Goal: Transaction & Acquisition: Purchase product/service

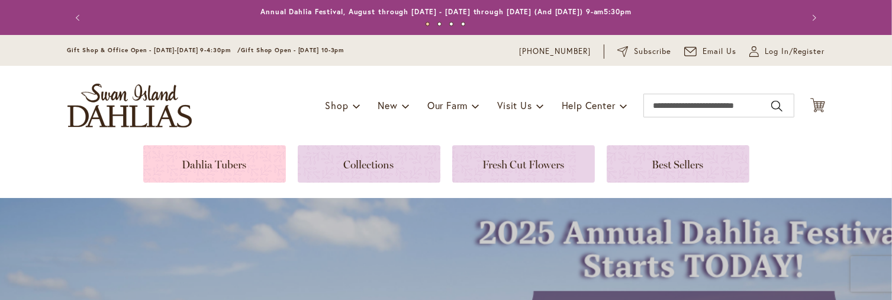
click at [228, 162] on link at bounding box center [214, 163] width 143 height 37
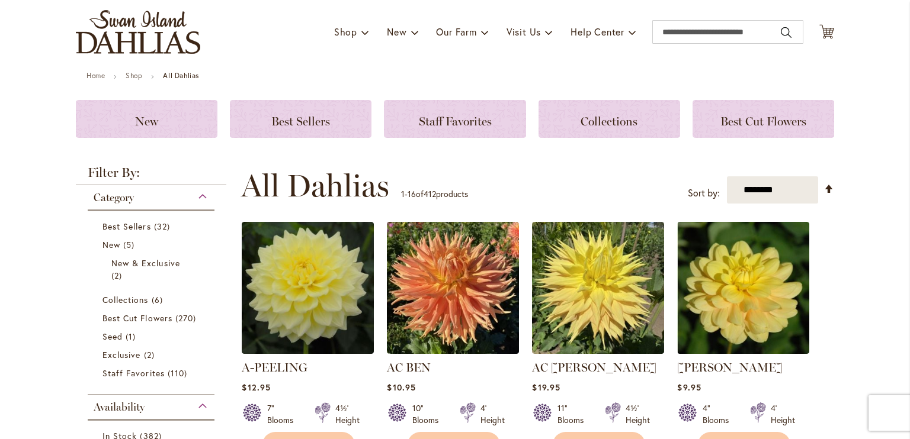
scroll to position [89, 0]
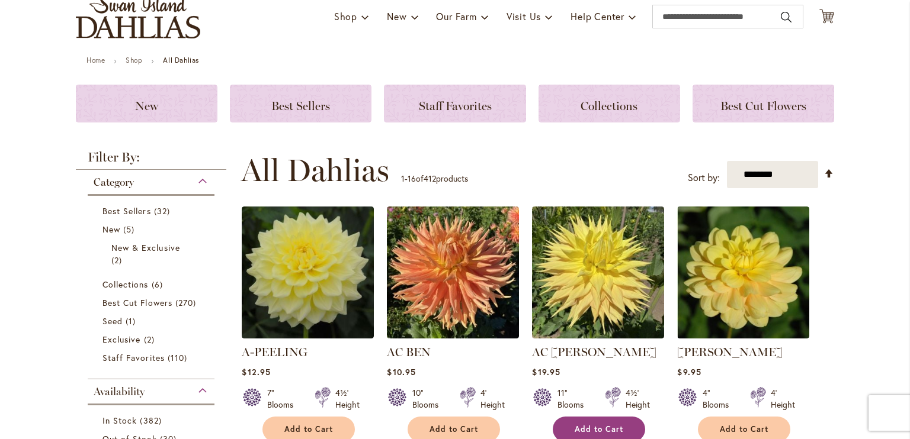
click at [590, 299] on button "Add to Cart" at bounding box center [598, 429] width 92 height 25
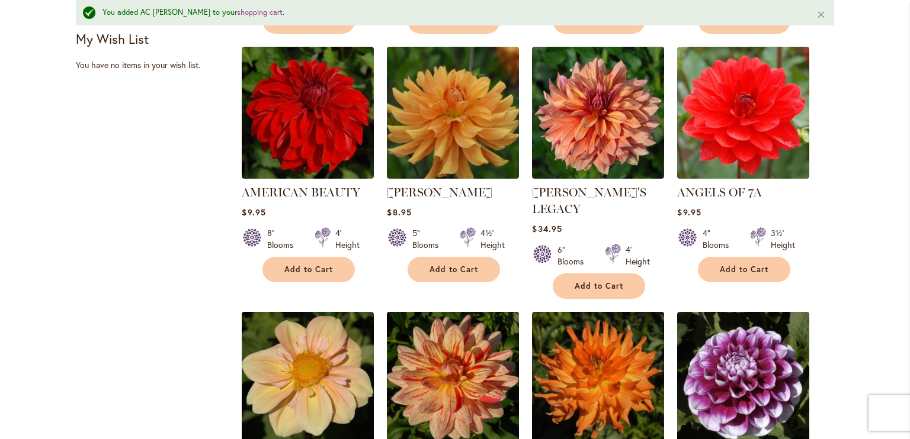
scroll to position [779, 0]
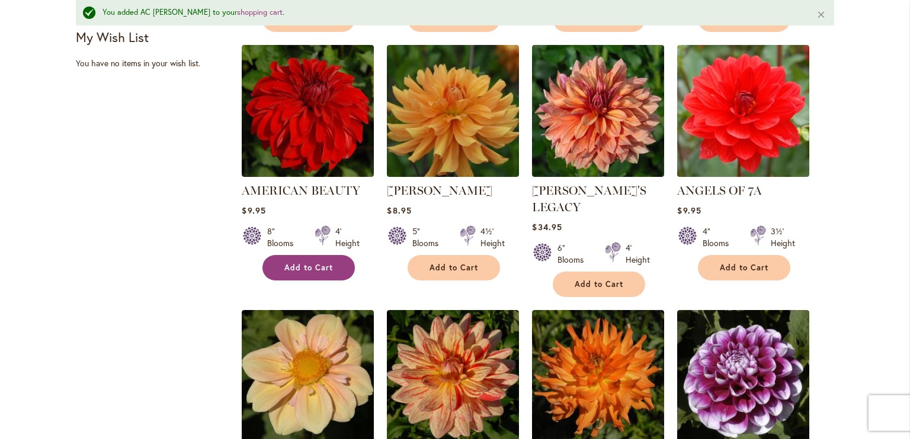
click at [308, 264] on span "Add to Cart" at bounding box center [308, 268] width 49 height 10
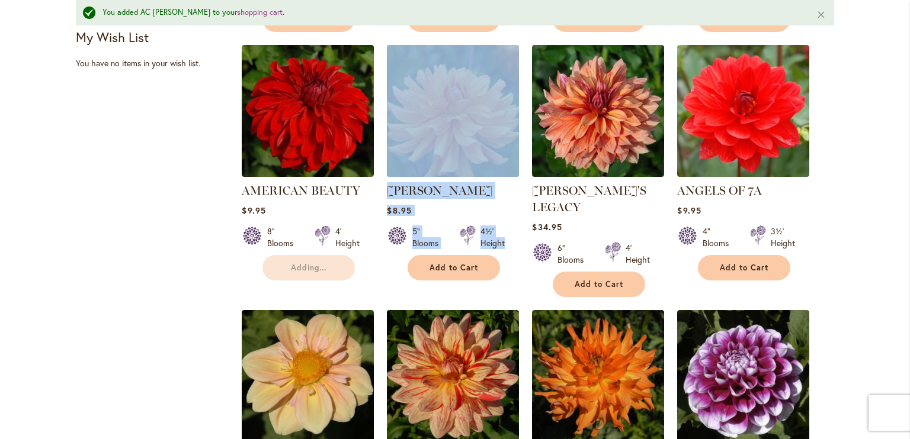
drag, startPoint x: 391, startPoint y: 268, endPoint x: 565, endPoint y: 239, distance: 176.4
click at [493, 246] on ol "A-PEELING $12.95 7" Blooms 4½' Height" at bounding box center [537, 47] width 593 height 1000
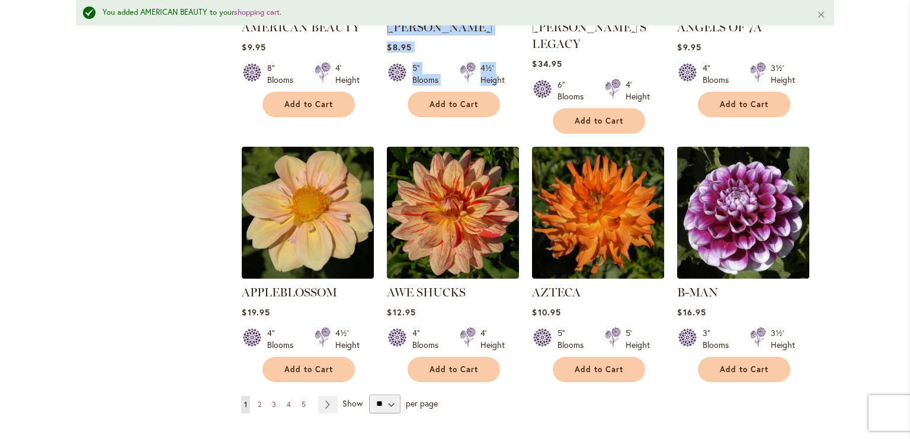
scroll to position [945, 0]
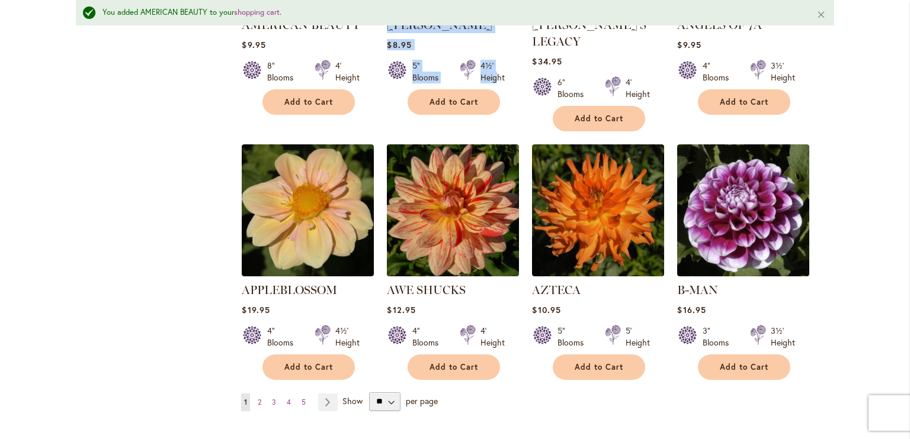
click at [463, 232] on img at bounding box center [453, 210] width 139 height 139
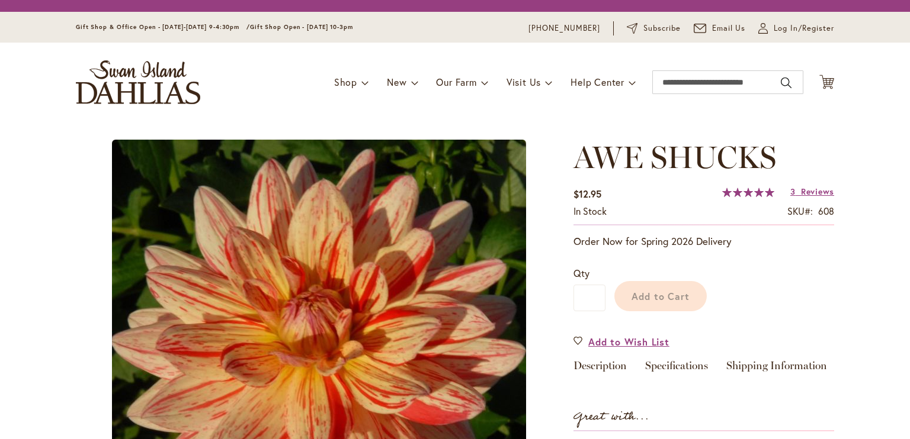
click at [441, 348] on img at bounding box center [319, 347] width 414 height 415
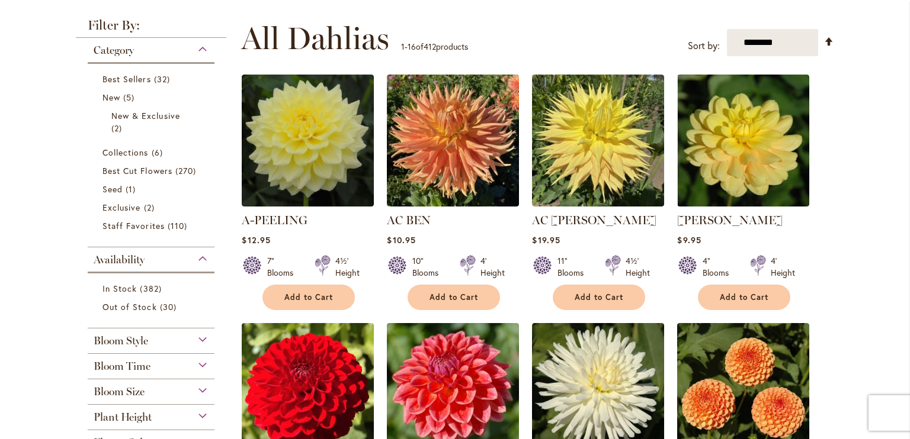
scroll to position [225, 0]
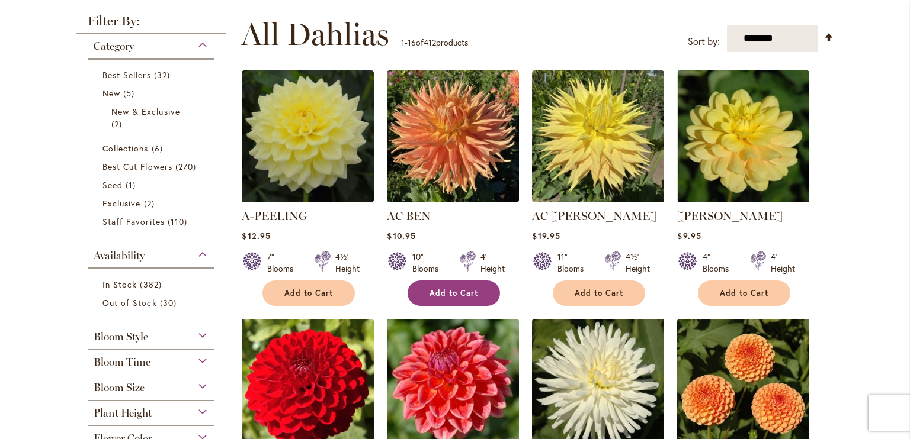
click at [440, 284] on button "Add to Cart" at bounding box center [453, 293] width 92 height 25
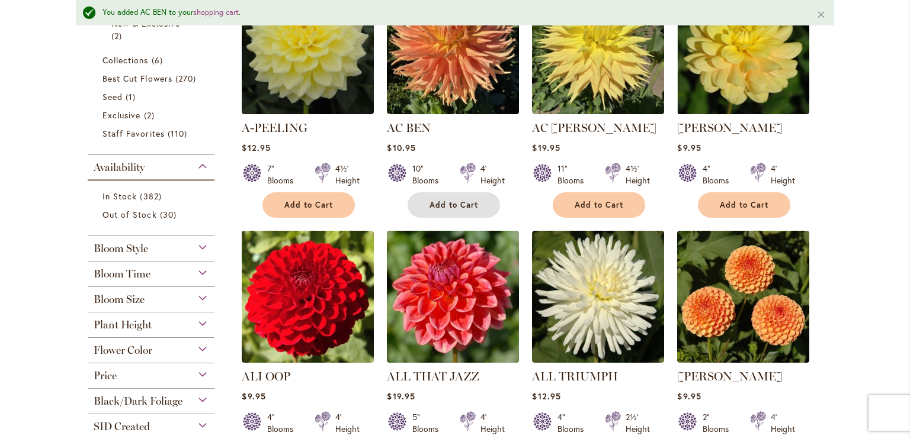
scroll to position [346, 0]
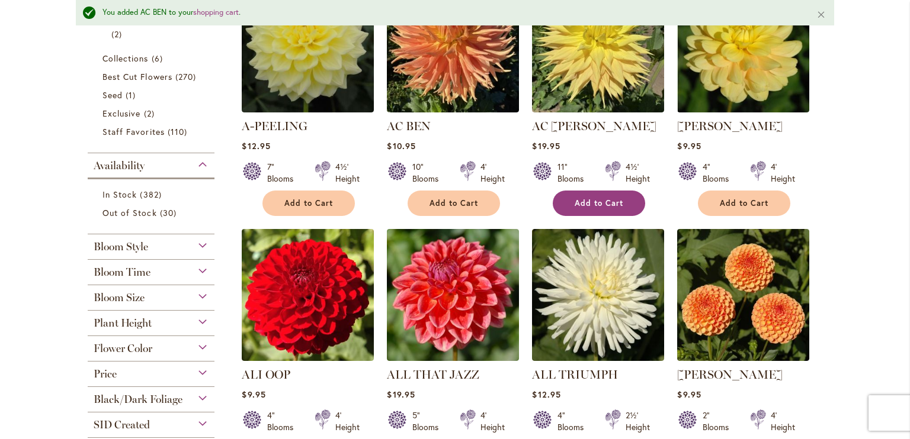
click at [591, 208] on button "Add to Cart" at bounding box center [598, 203] width 92 height 25
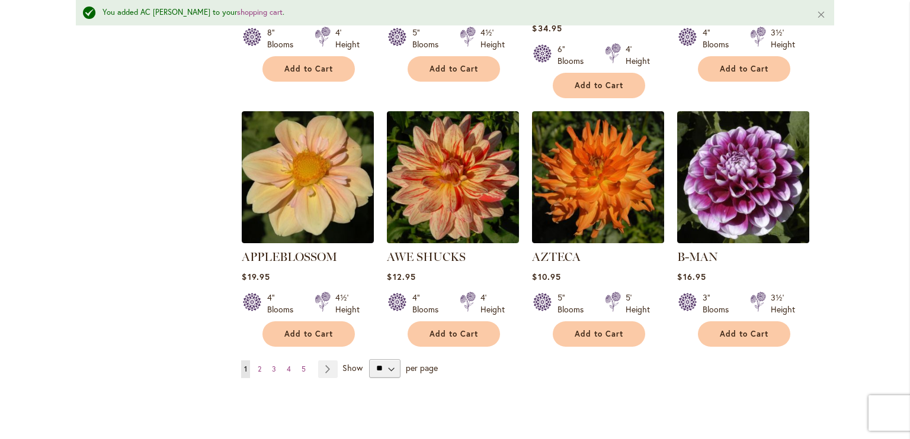
scroll to position [998, 0]
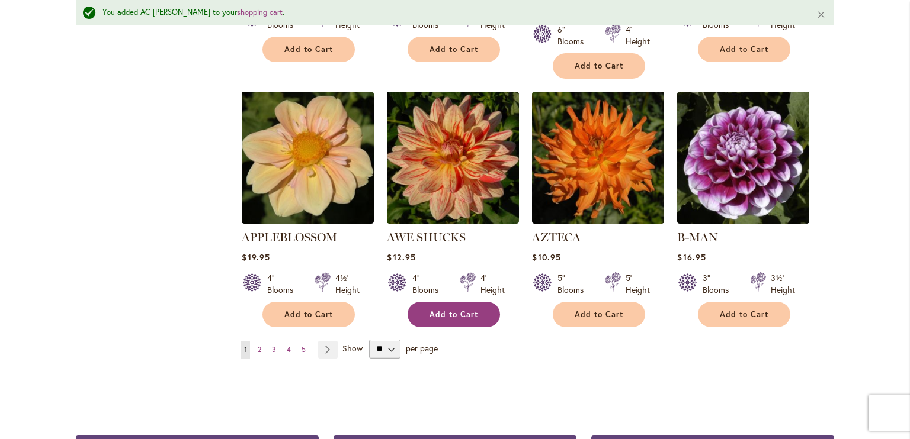
click at [459, 310] on span "Add to Cart" at bounding box center [453, 315] width 49 height 10
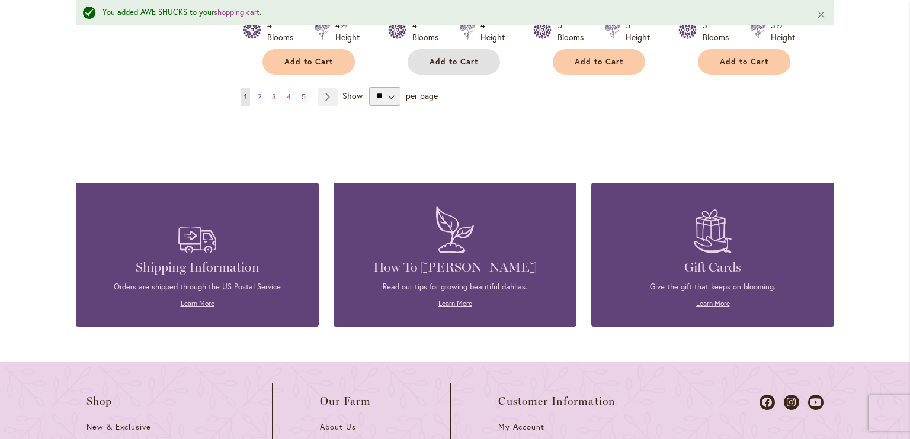
scroll to position [1031, 0]
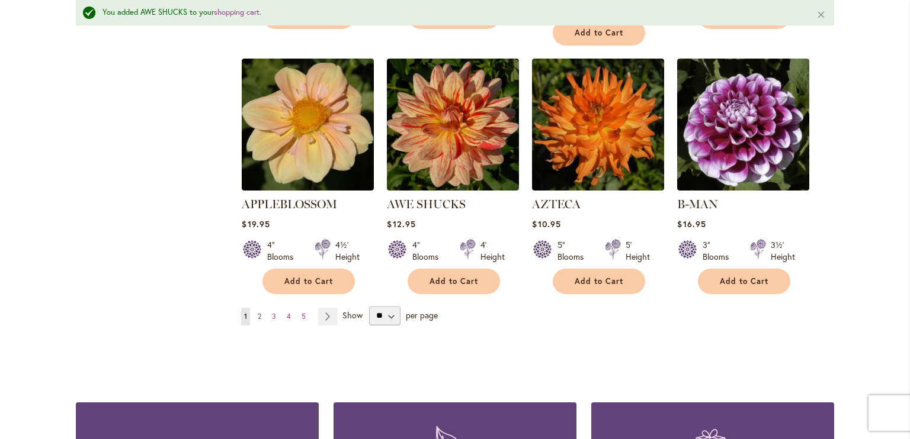
click at [258, 312] on span "2" at bounding box center [260, 316] width 4 height 9
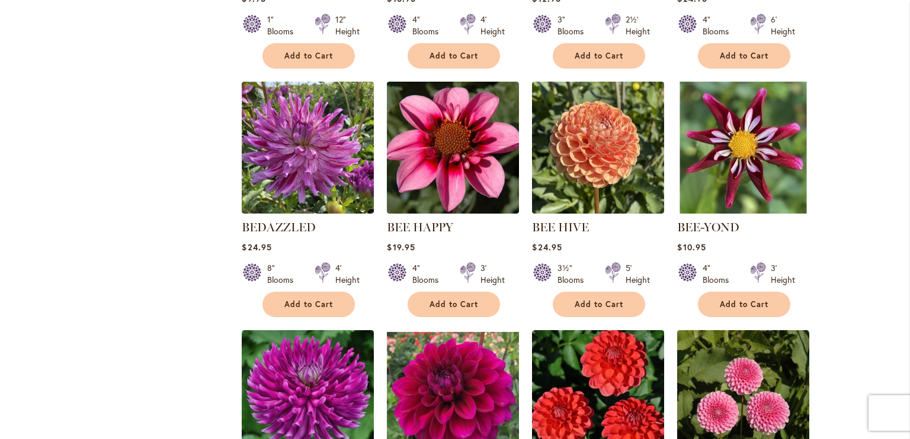
scroll to position [713, 0]
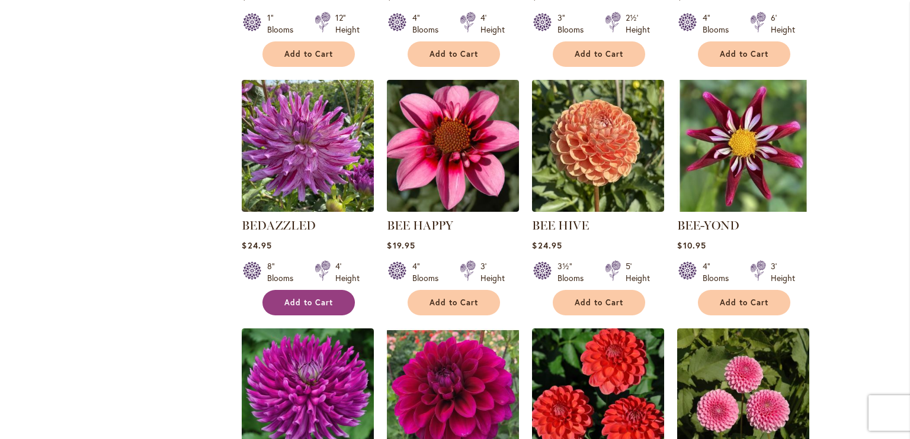
click at [310, 307] on button "Add to Cart" at bounding box center [308, 302] width 92 height 25
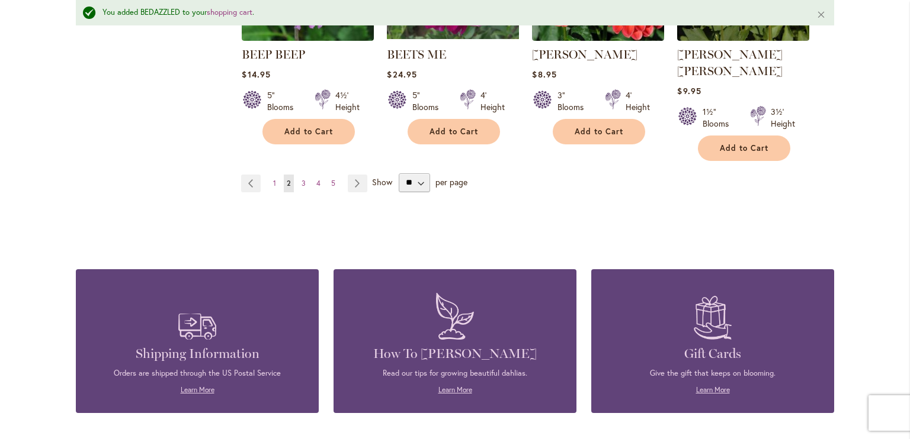
scroll to position [1078, 0]
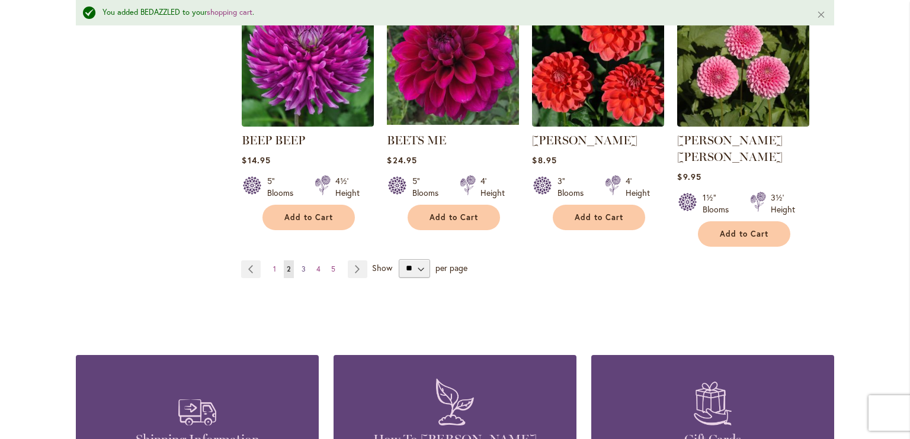
click at [301, 265] on span "3" at bounding box center [303, 269] width 4 height 9
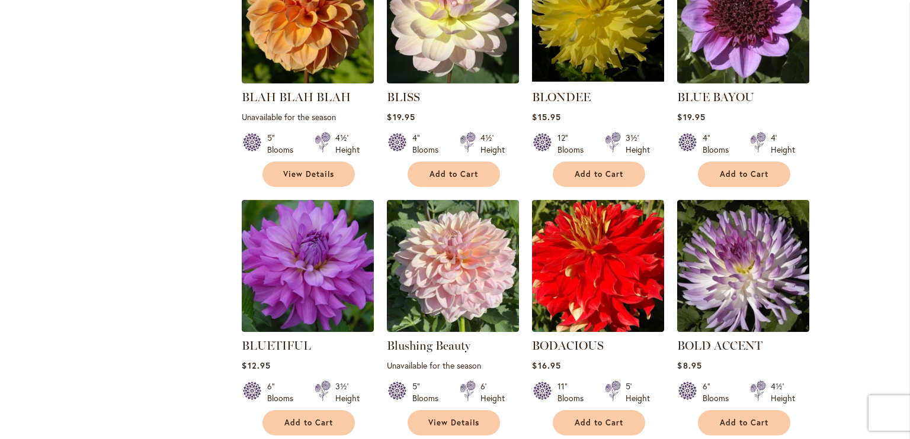
scroll to position [604, 0]
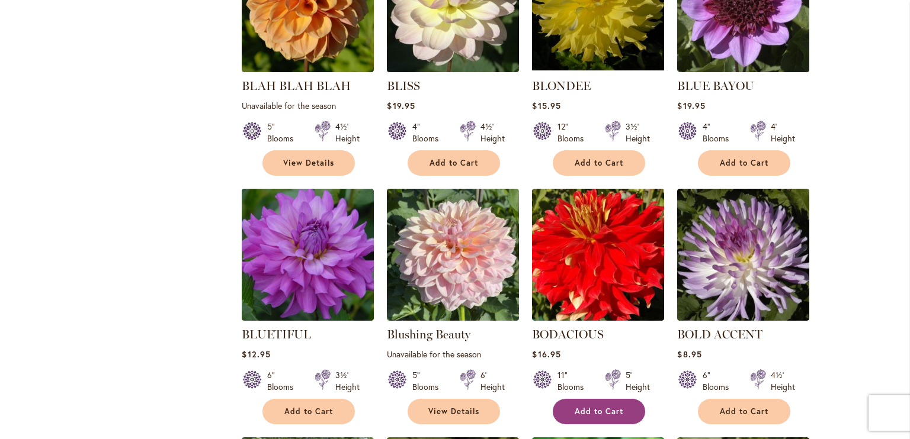
click at [580, 407] on span "Add to Cart" at bounding box center [598, 412] width 49 height 10
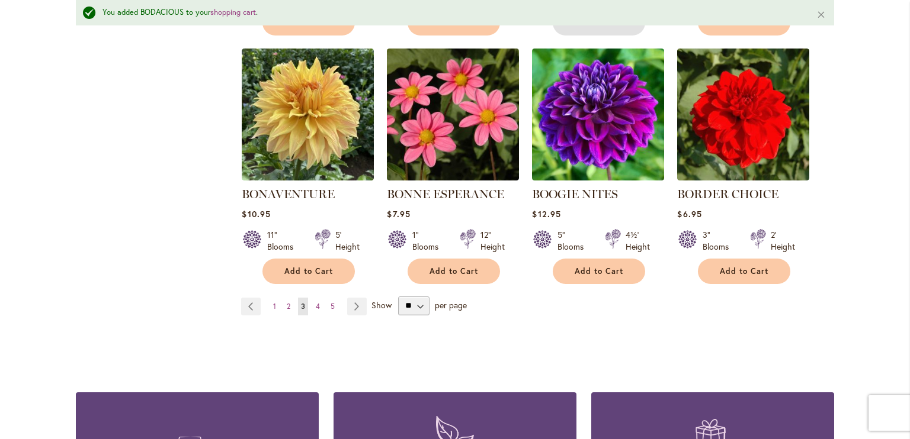
scroll to position [1117, 0]
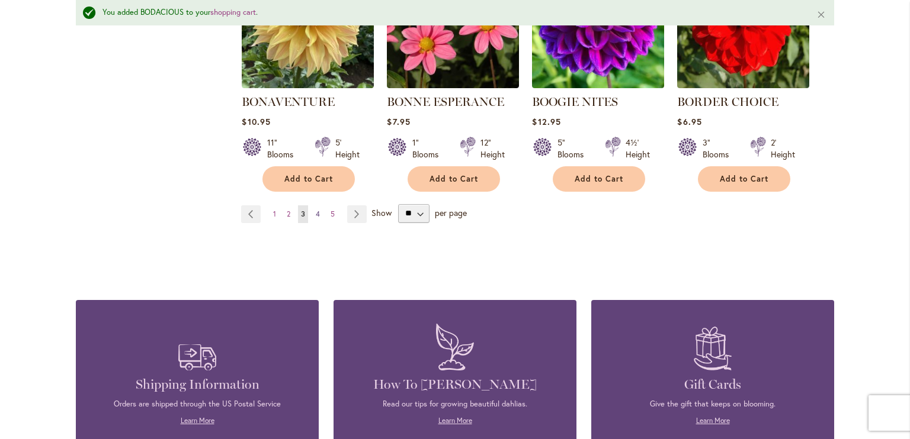
click at [316, 214] on span "4" at bounding box center [318, 214] width 4 height 9
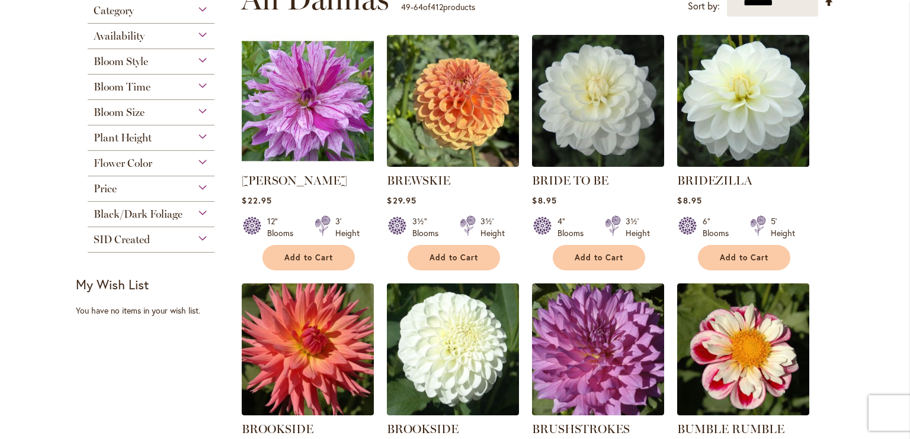
scroll to position [266, 0]
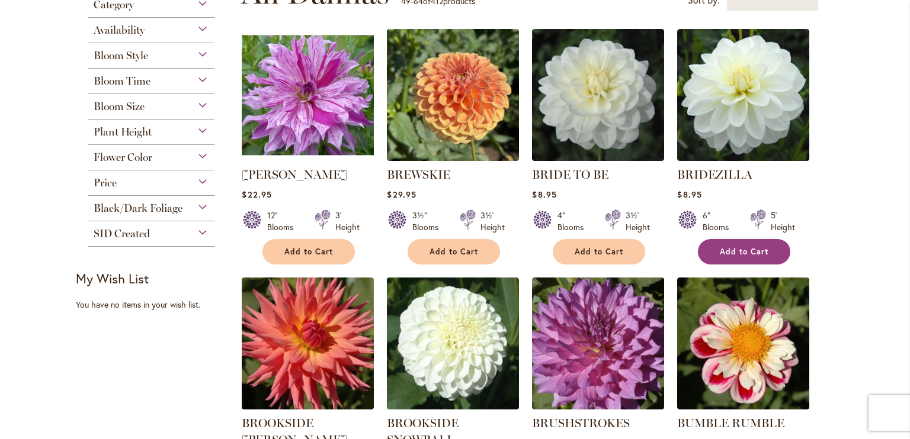
click at [737, 247] on span "Add to Cart" at bounding box center [743, 252] width 49 height 10
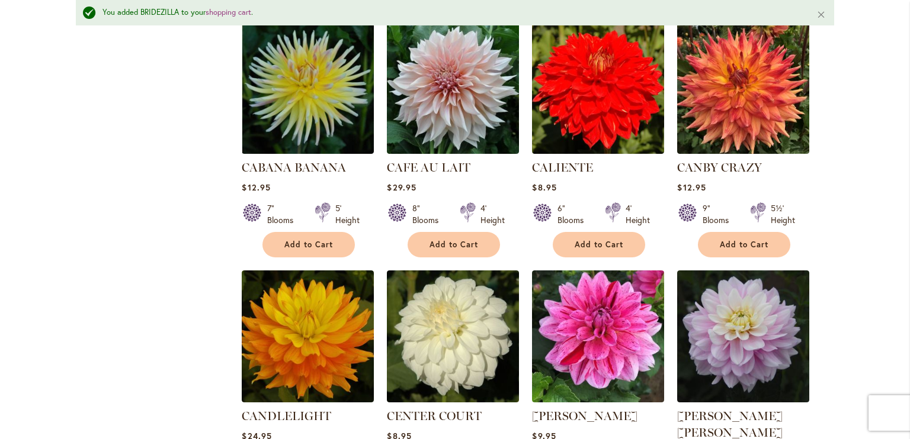
scroll to position [856, 0]
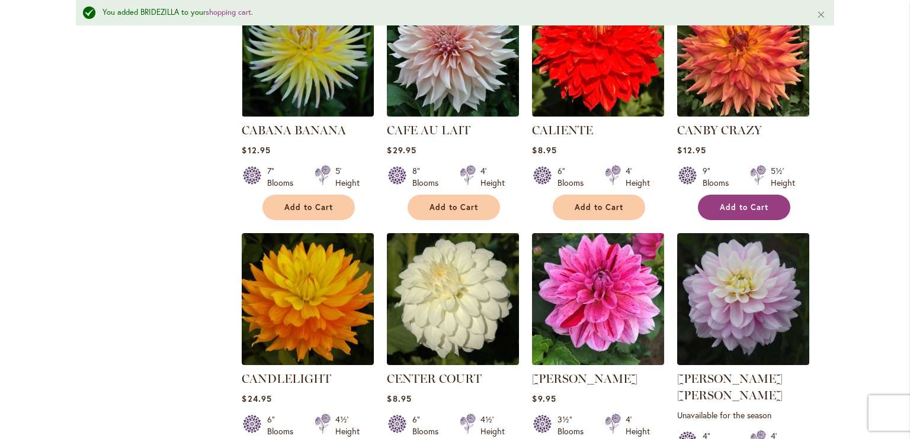
click at [739, 203] on span "Add to Cart" at bounding box center [743, 208] width 49 height 10
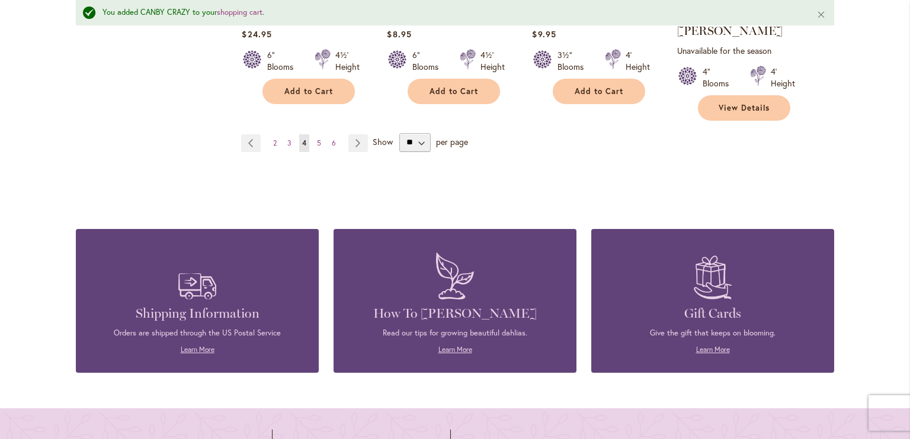
scroll to position [1276, 0]
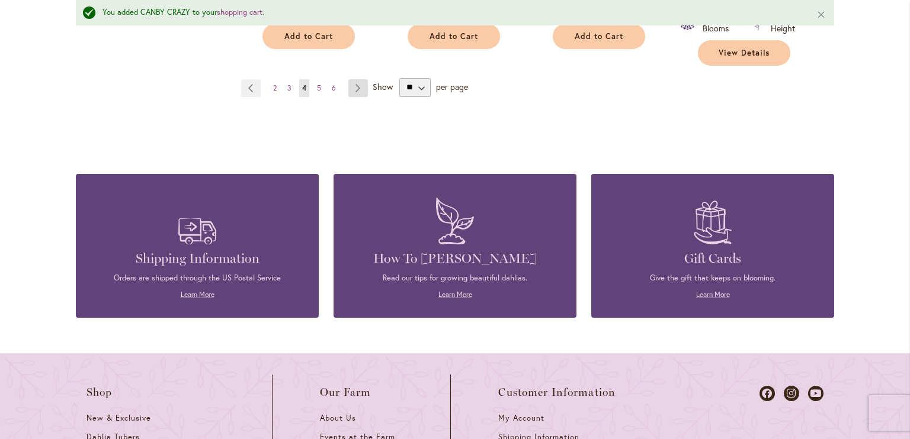
click at [351, 79] on link "Page Next" at bounding box center [358, 88] width 20 height 18
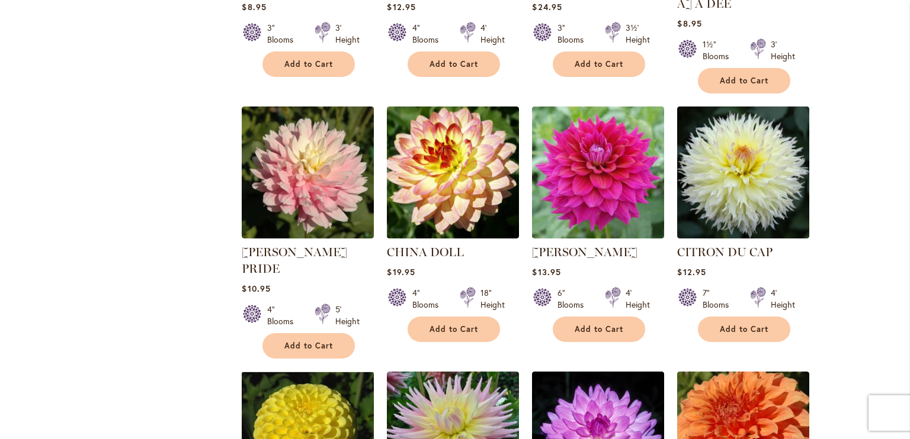
scroll to position [705, 0]
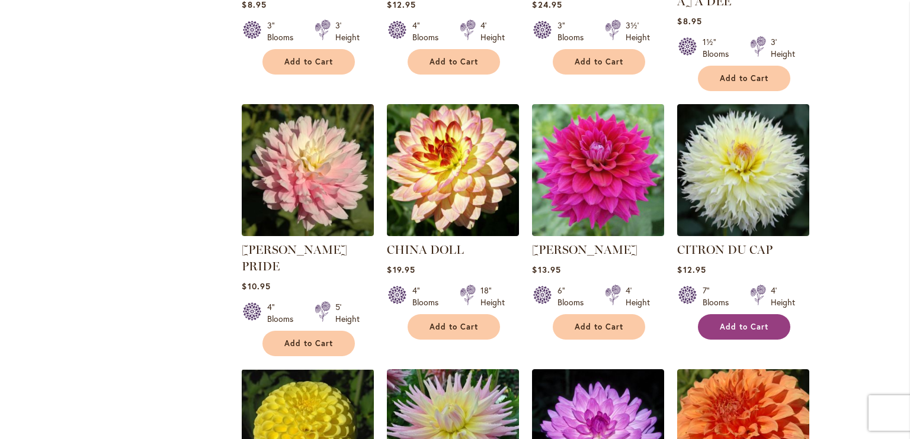
click at [733, 322] on span "Add to Cart" at bounding box center [743, 327] width 49 height 10
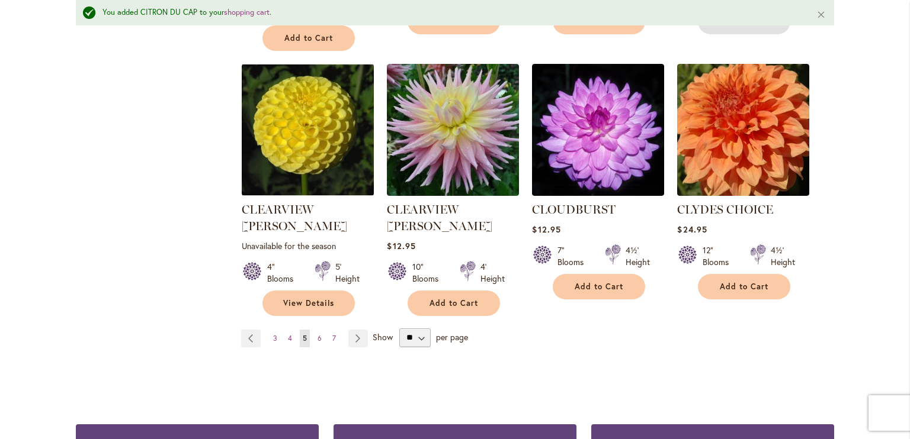
scroll to position [1080, 0]
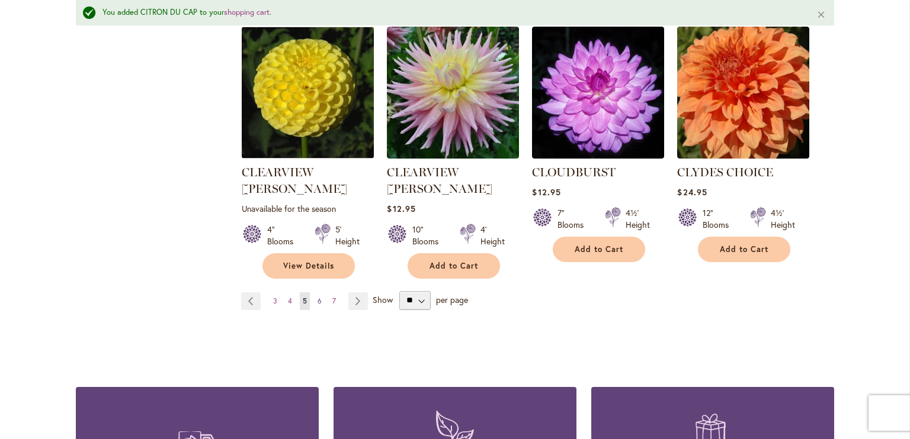
click at [317, 293] on link "Page 6" at bounding box center [319, 302] width 10 height 18
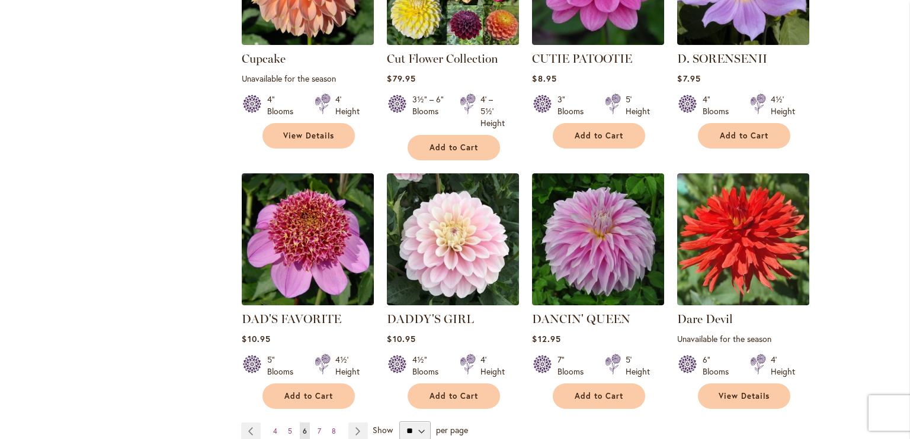
scroll to position [944, 0]
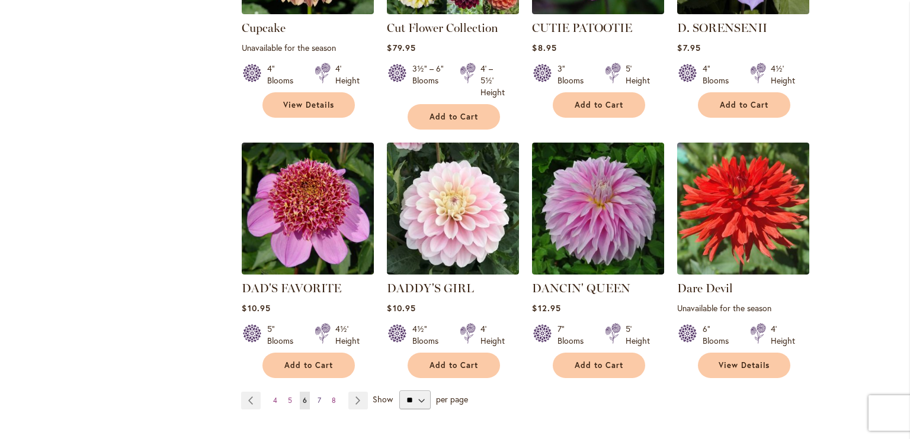
click at [317, 396] on span "7" at bounding box center [319, 400] width 4 height 9
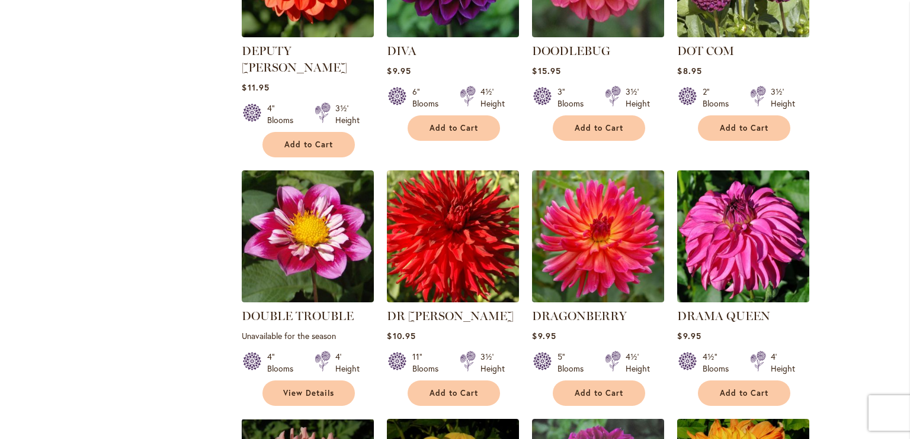
scroll to position [699, 0]
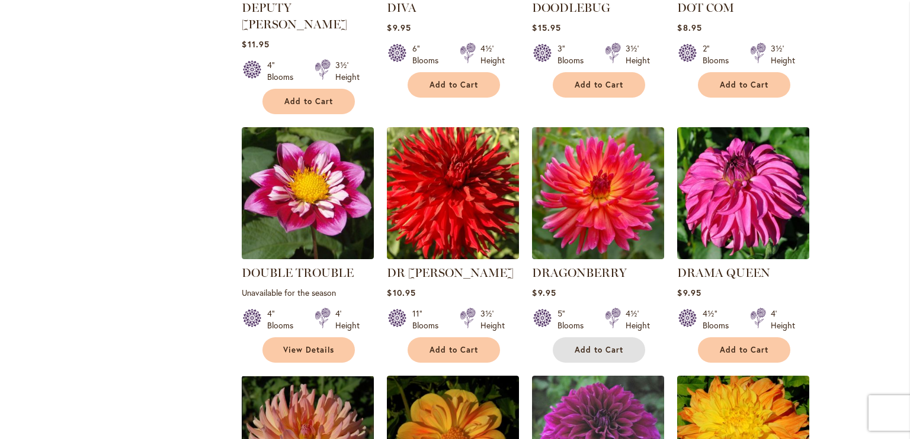
click at [604, 345] on span "Add to Cart" at bounding box center [598, 350] width 49 height 10
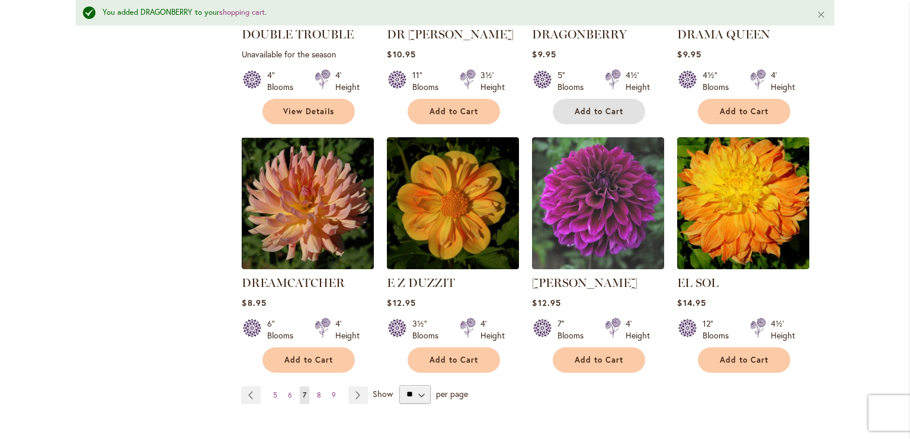
scroll to position [984, 0]
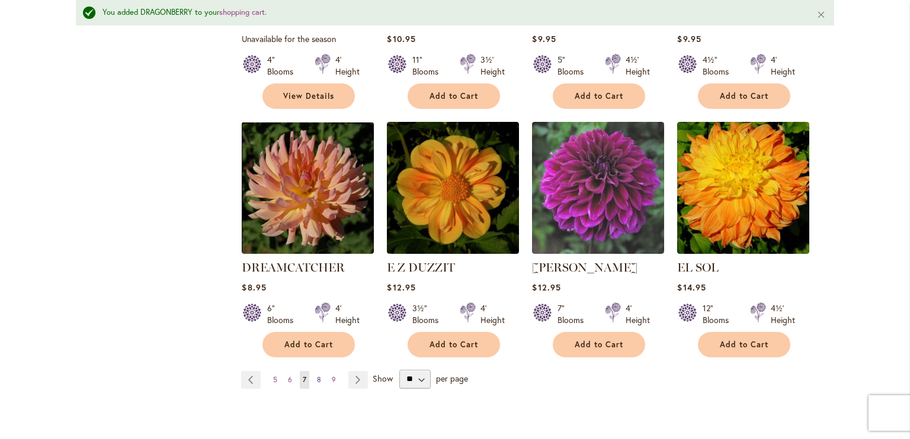
click at [317, 375] on span "8" at bounding box center [319, 379] width 4 height 9
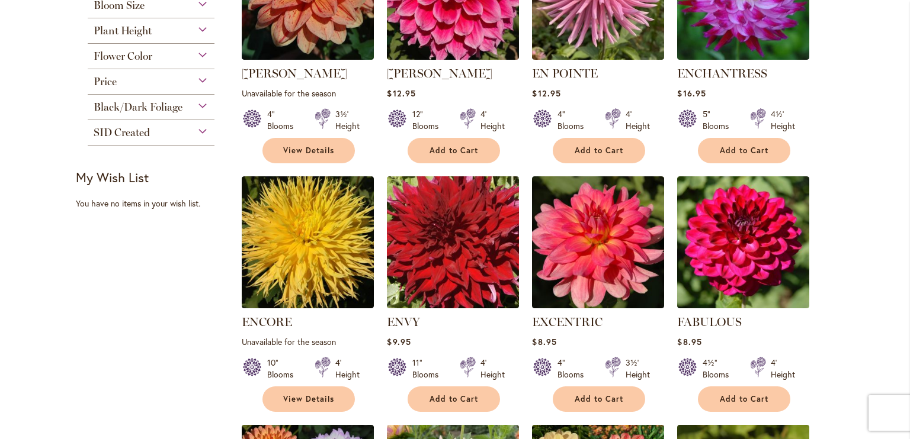
scroll to position [372, 0]
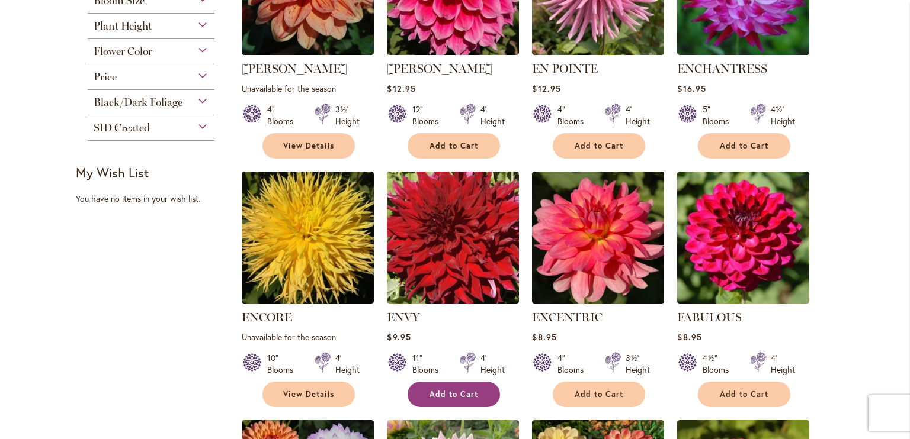
click at [438, 390] on span "Add to Cart" at bounding box center [453, 395] width 49 height 10
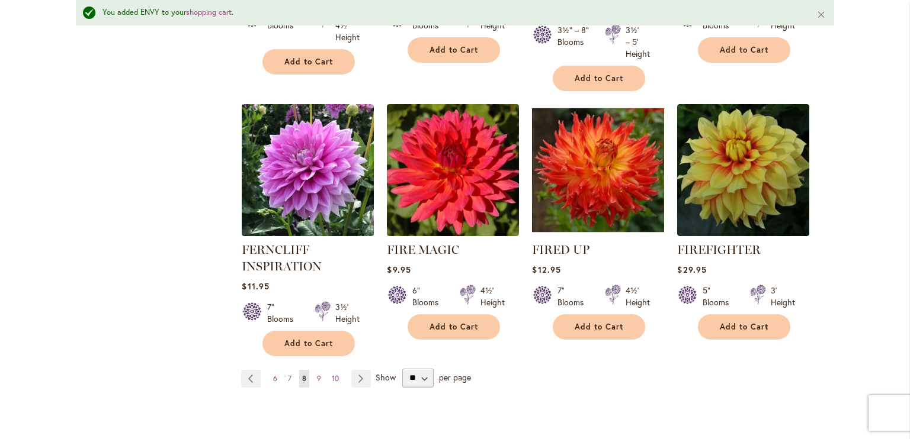
scroll to position [1022, 0]
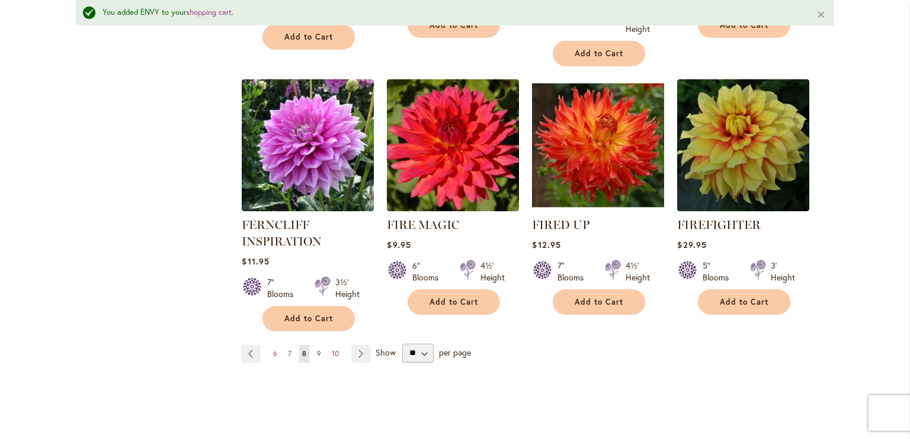
click at [317, 352] on span "9" at bounding box center [319, 353] width 4 height 9
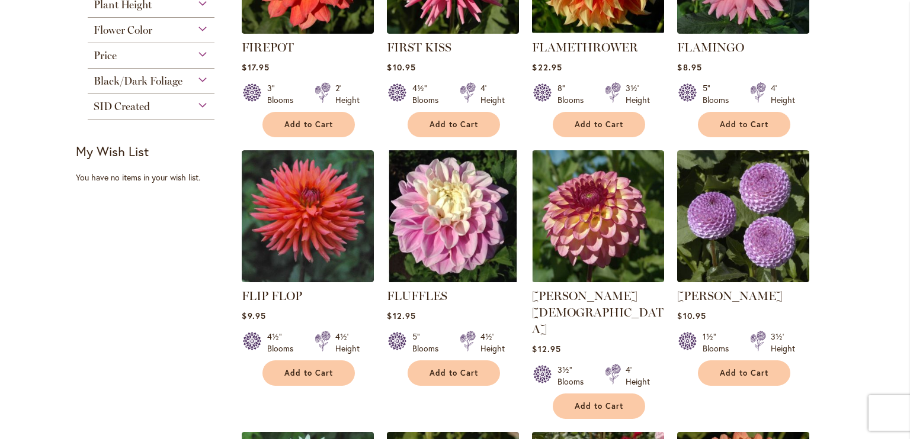
scroll to position [403, 0]
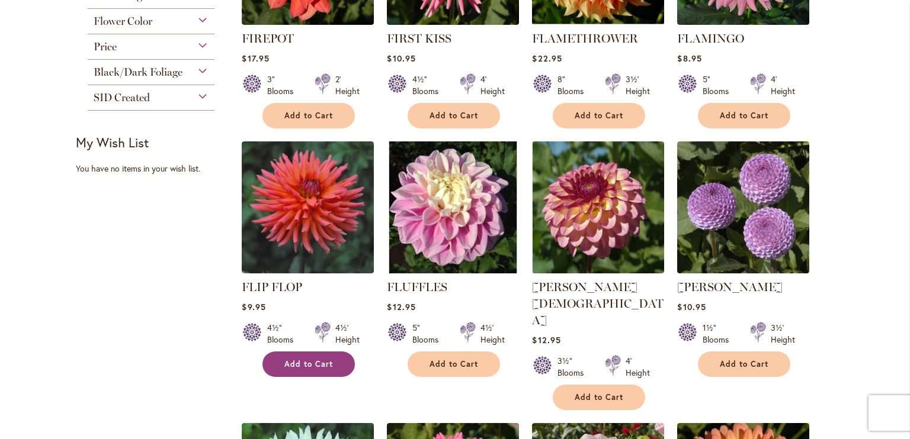
click at [318, 363] on span "Add to Cart" at bounding box center [308, 364] width 49 height 10
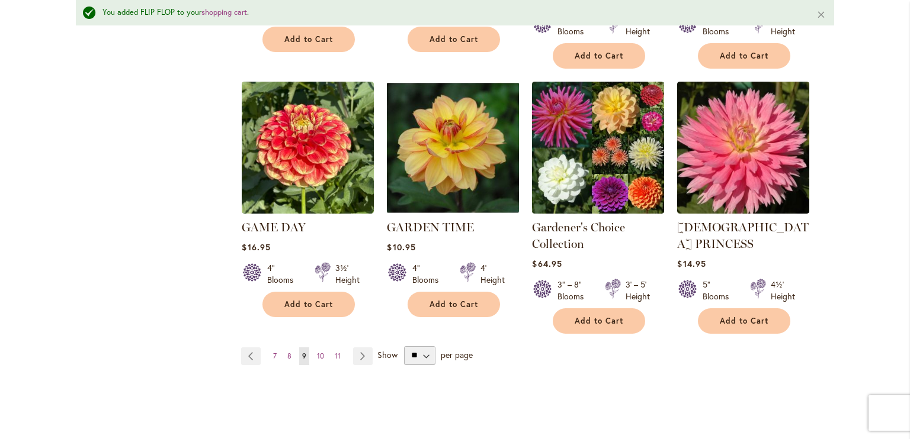
scroll to position [1050, 0]
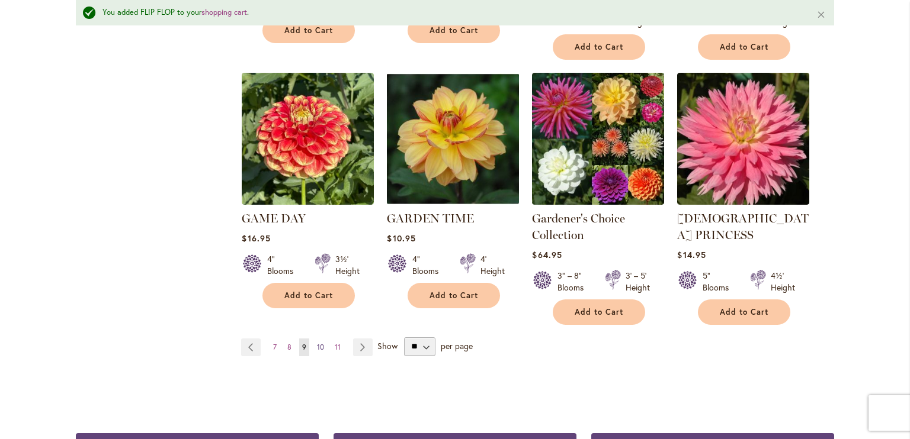
click at [317, 343] on span "10" at bounding box center [320, 347] width 7 height 9
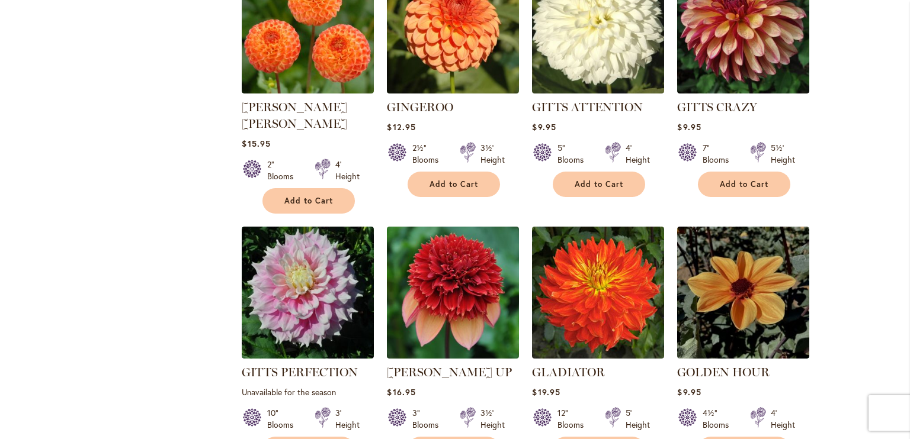
scroll to position [616, 0]
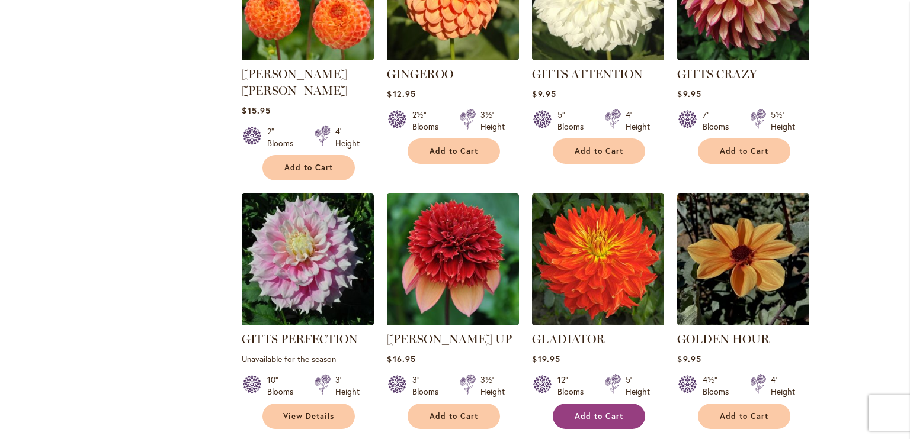
click at [590, 412] on span "Add to Cart" at bounding box center [598, 417] width 49 height 10
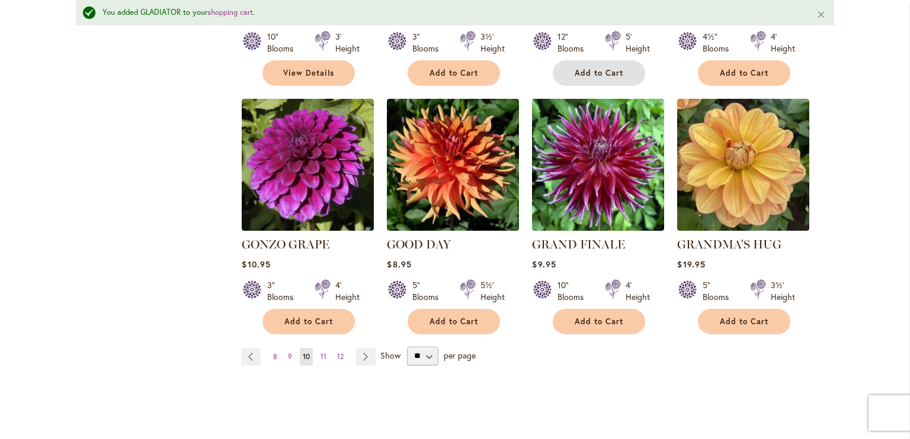
scroll to position [974, 0]
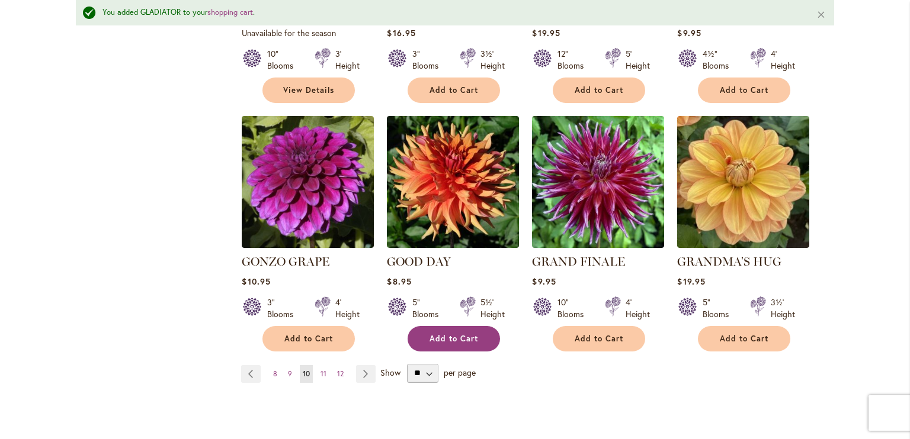
click at [424, 326] on button "Add to Cart" at bounding box center [453, 338] width 92 height 25
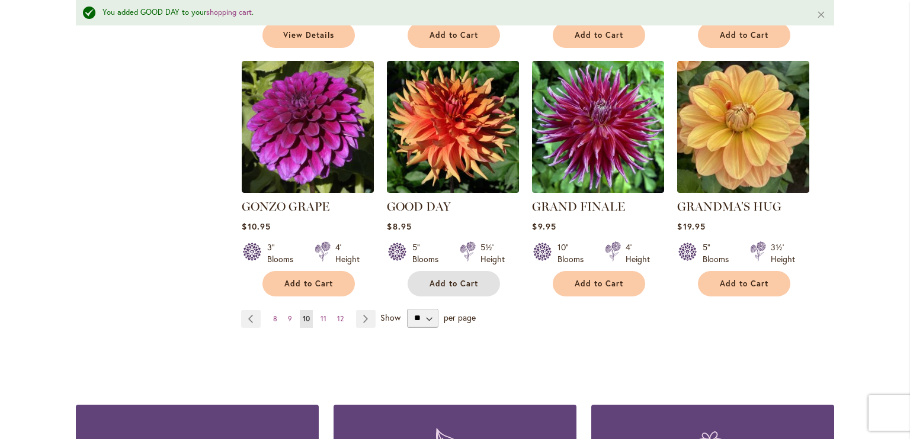
scroll to position [1121, 0]
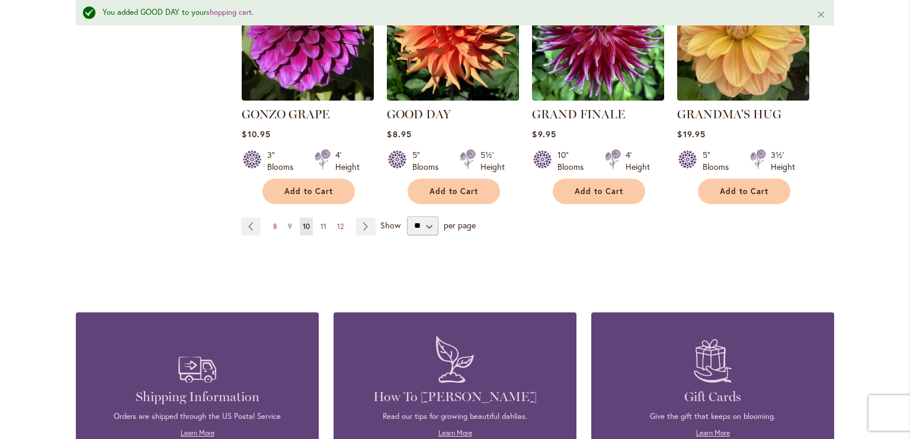
click at [320, 222] on span "11" at bounding box center [323, 226] width 6 height 9
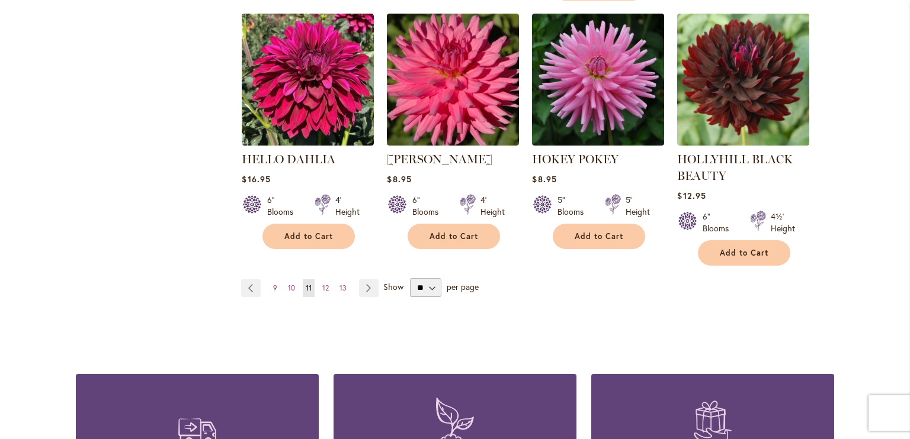
scroll to position [1109, 0]
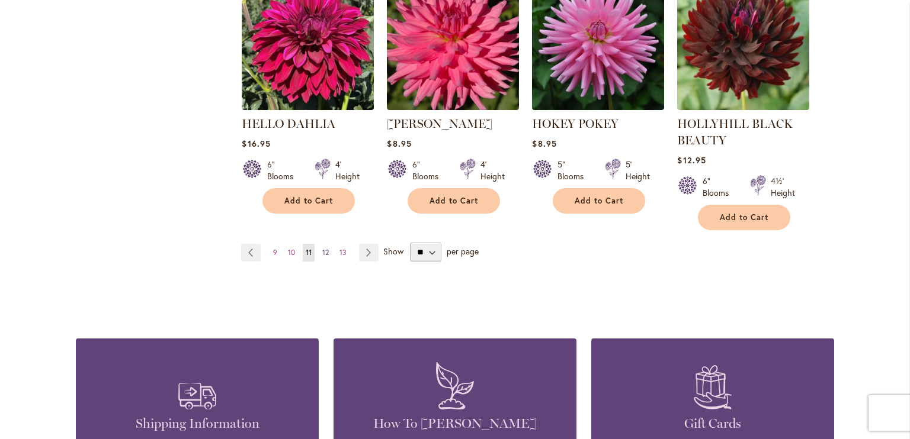
click at [322, 252] on span "12" at bounding box center [325, 252] width 7 height 9
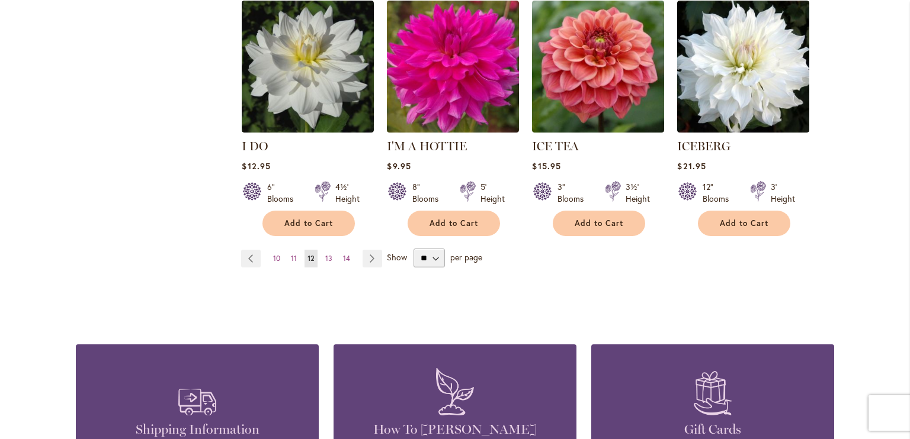
scroll to position [1068, 0]
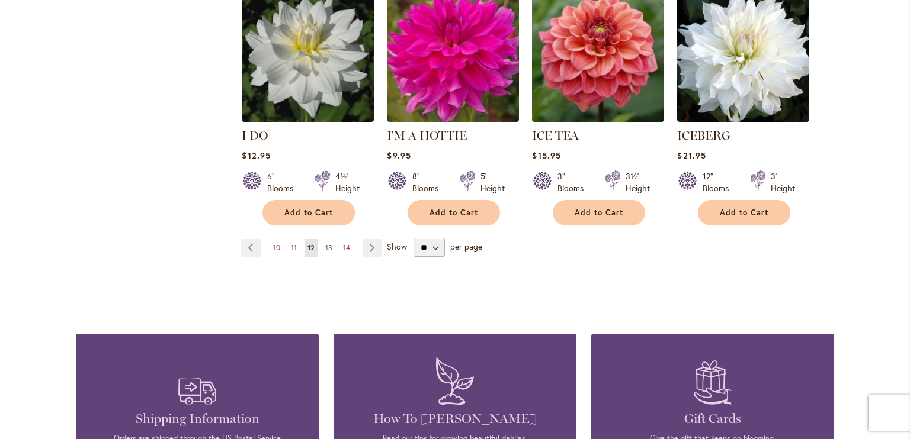
click at [325, 243] on span "13" at bounding box center [328, 247] width 7 height 9
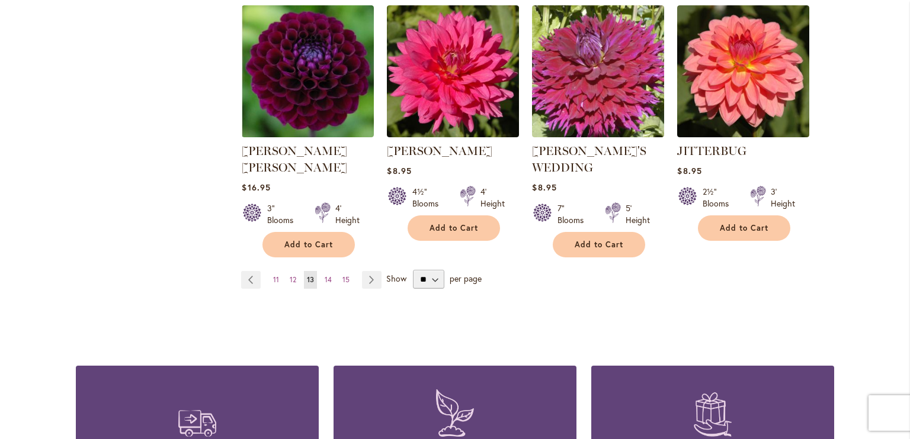
scroll to position [1075, 0]
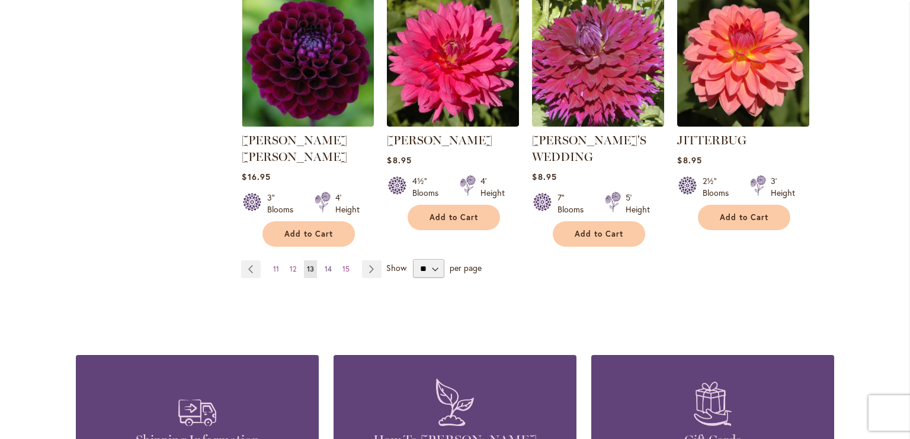
click at [325, 265] on span "14" at bounding box center [328, 269] width 7 height 9
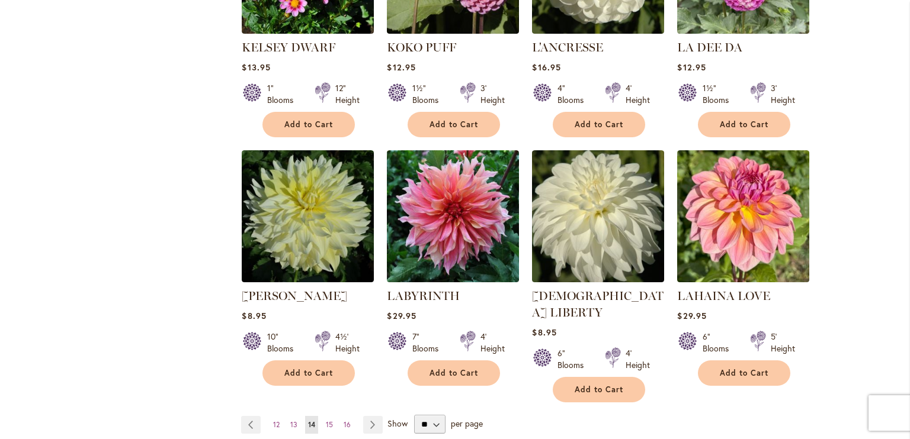
scroll to position [976, 0]
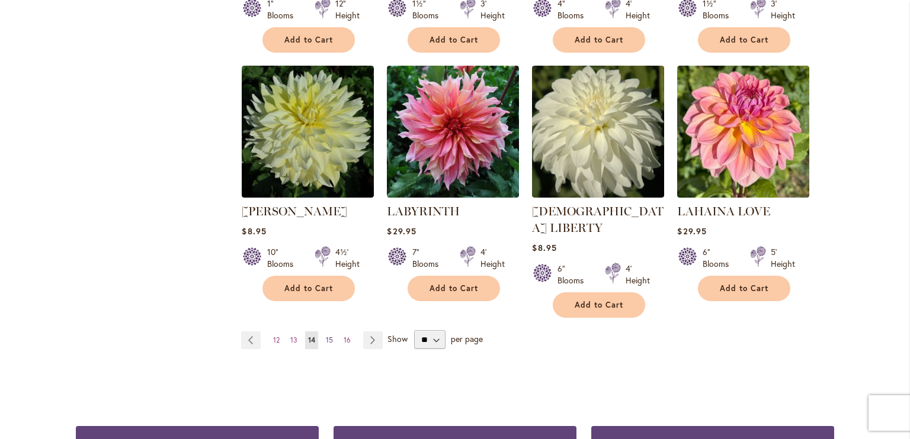
click at [326, 336] on span "15" at bounding box center [329, 340] width 7 height 9
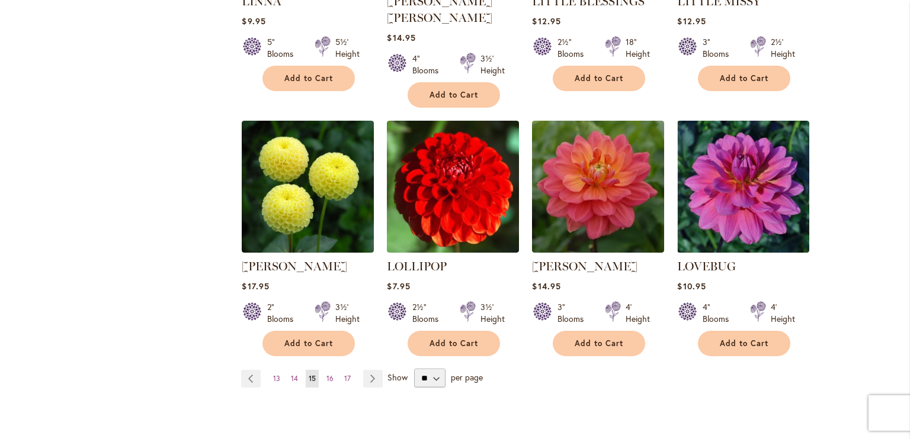
scroll to position [1001, 0]
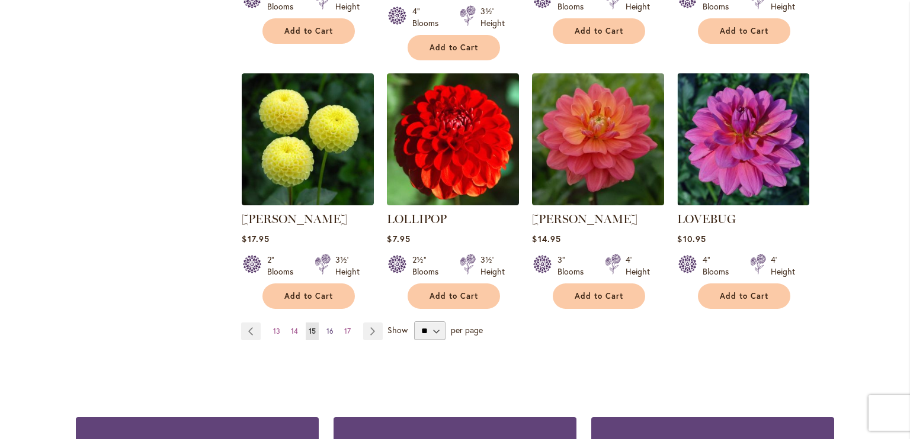
click at [327, 327] on span "16" at bounding box center [329, 331] width 7 height 9
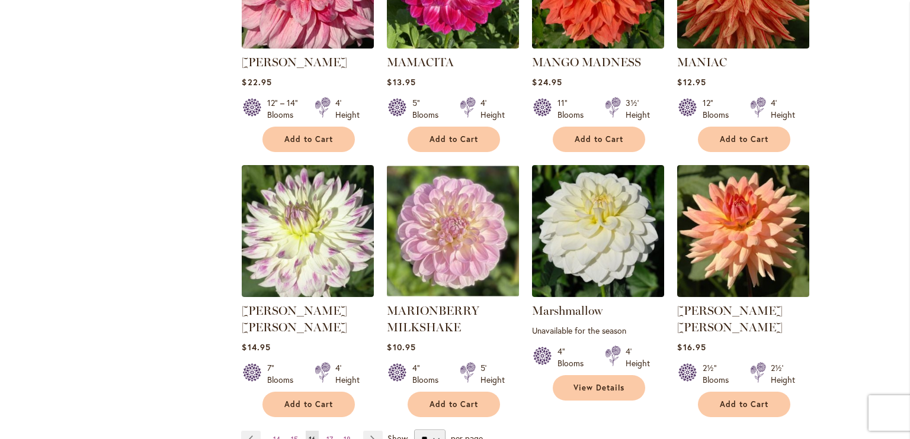
scroll to position [930, 0]
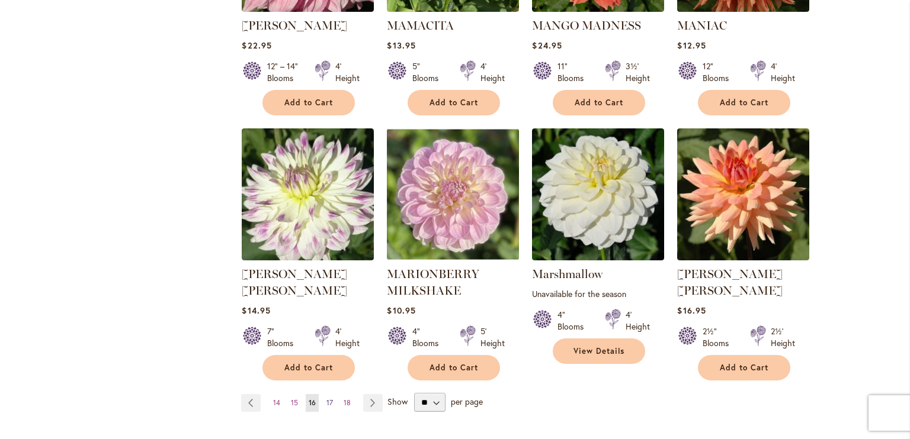
click at [326, 399] on span "17" at bounding box center [329, 403] width 7 height 9
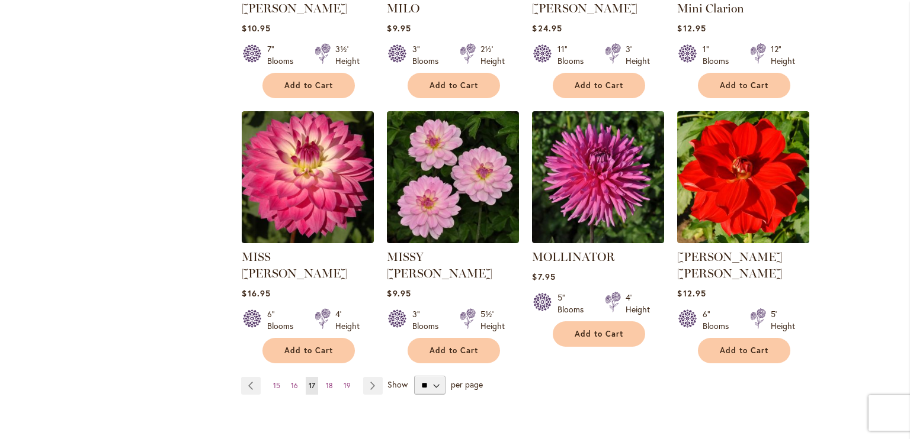
scroll to position [984, 0]
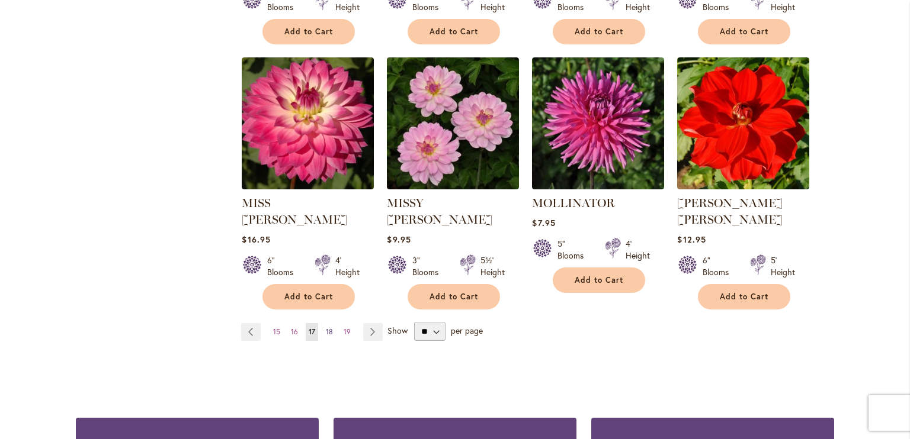
click at [327, 327] on span "18" at bounding box center [329, 331] width 7 height 9
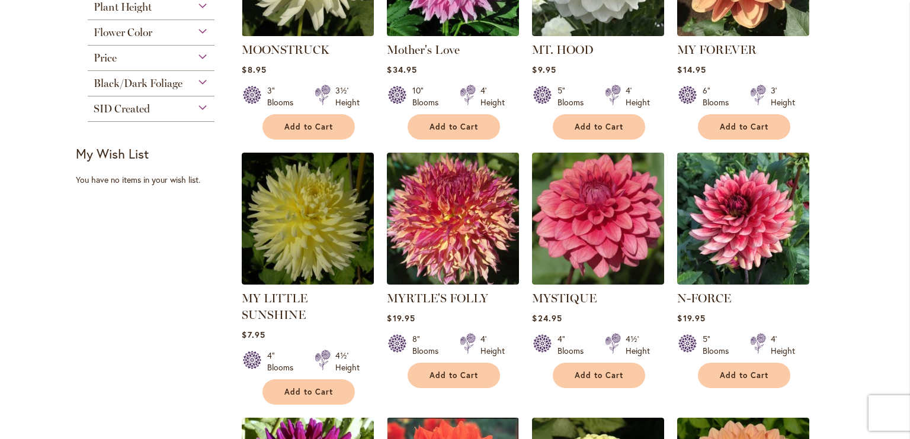
scroll to position [394, 0]
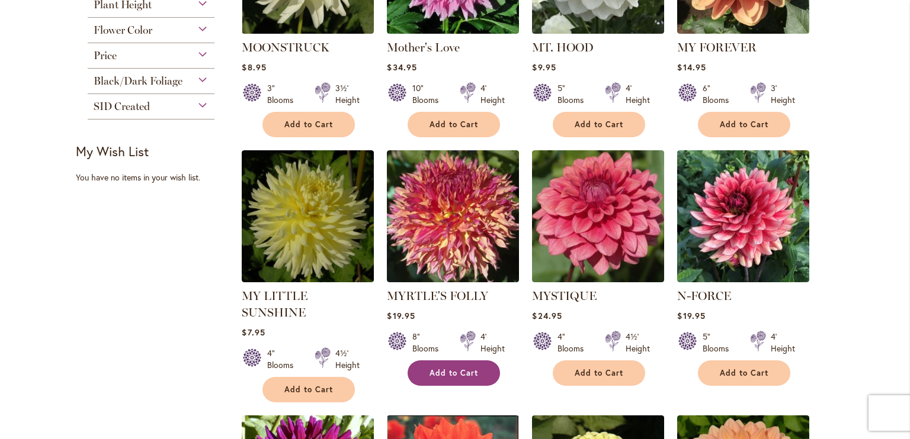
click at [446, 371] on span "Add to Cart" at bounding box center [453, 373] width 49 height 10
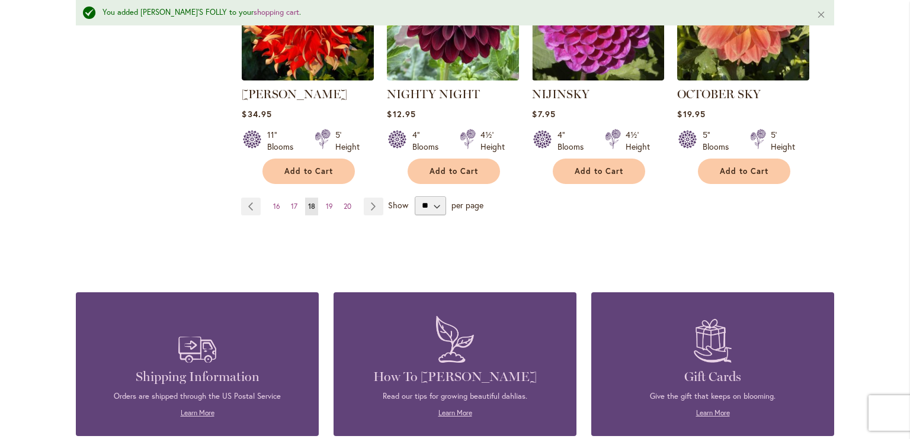
scroll to position [1137, 0]
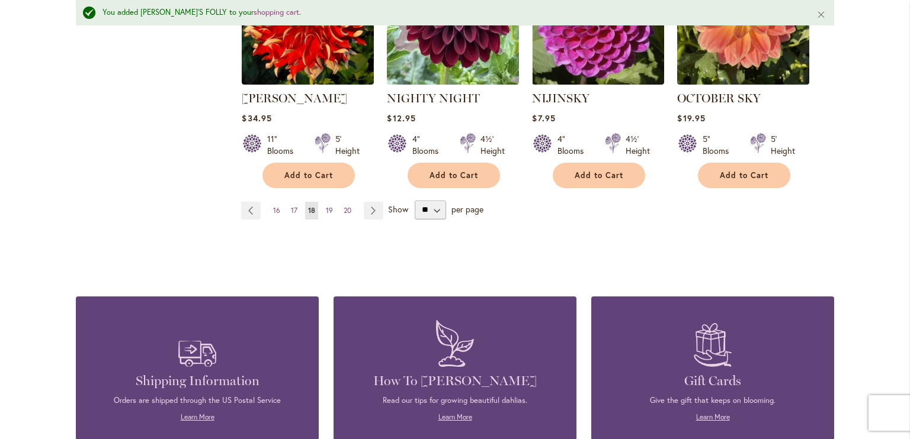
click at [326, 206] on span "19" at bounding box center [329, 210] width 7 height 9
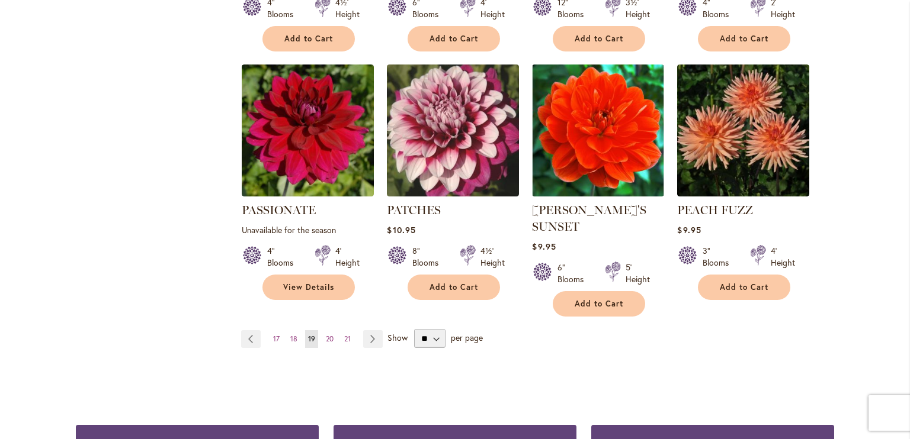
scroll to position [996, 0]
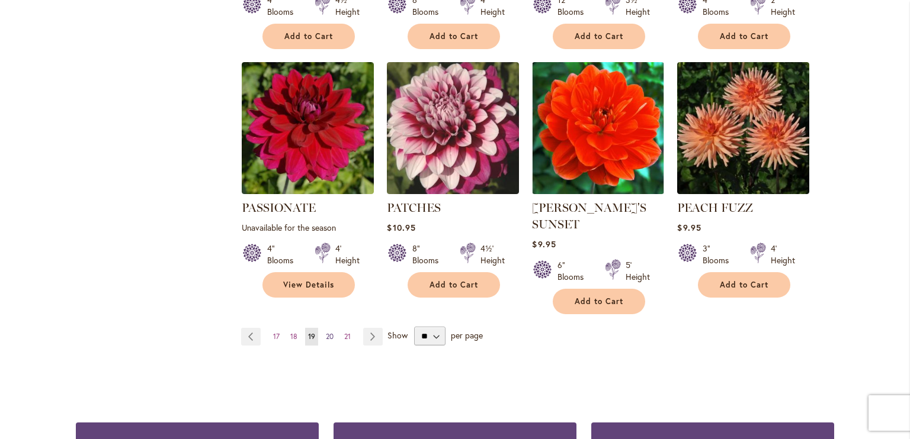
click at [326, 332] on span "20" at bounding box center [330, 336] width 8 height 9
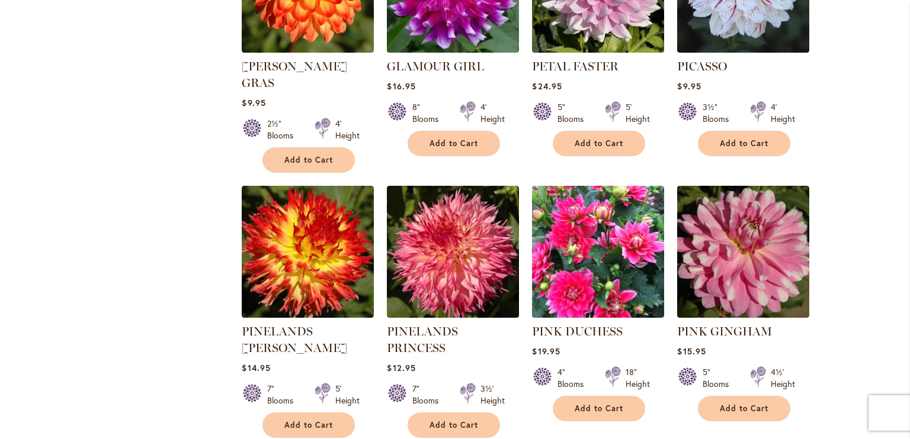
scroll to position [706, 0]
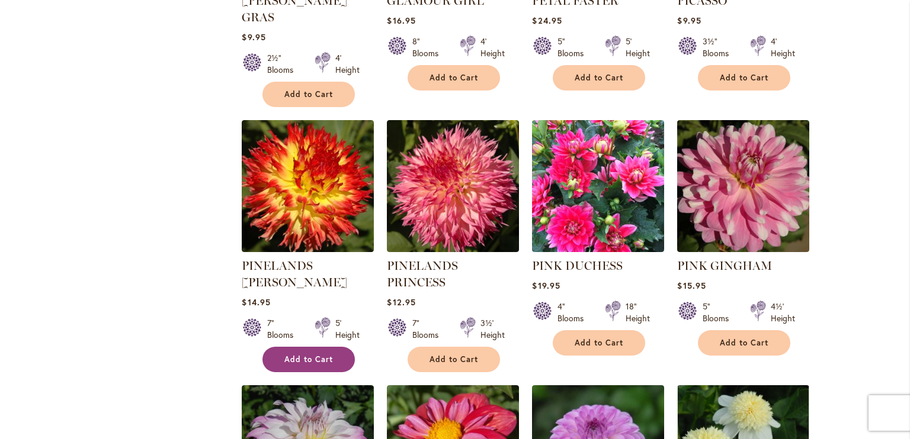
click at [309, 355] on span "Add to Cart" at bounding box center [308, 360] width 49 height 10
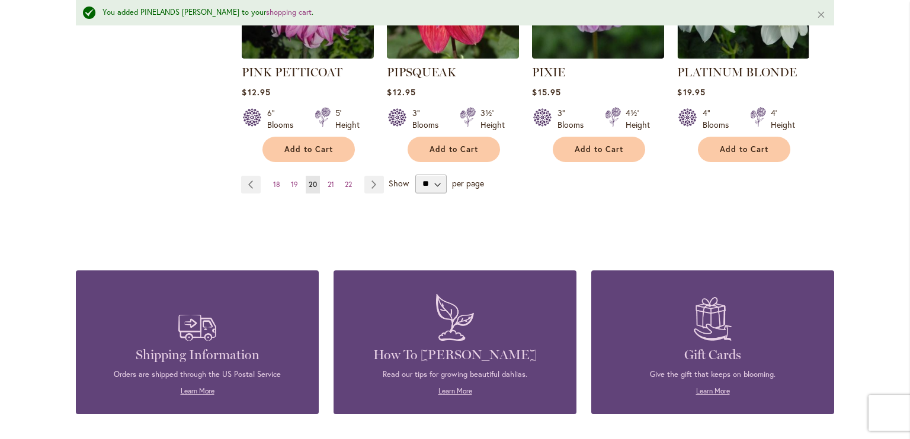
scroll to position [1134, 0]
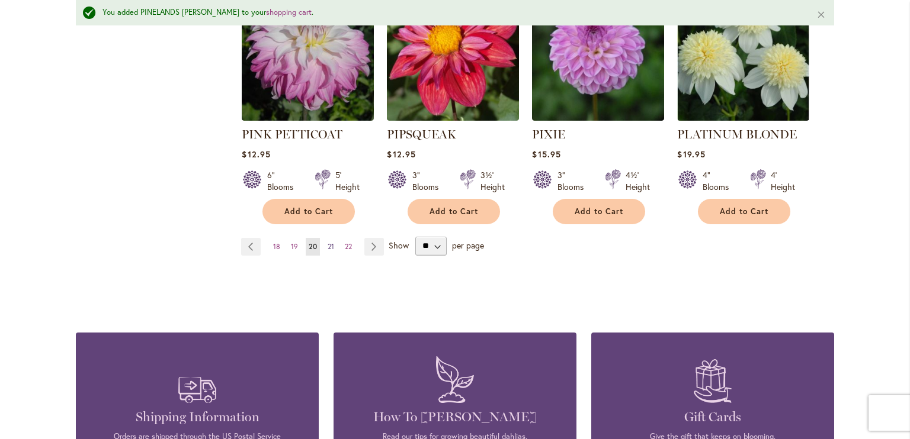
click at [327, 242] on span "21" at bounding box center [330, 246] width 7 height 9
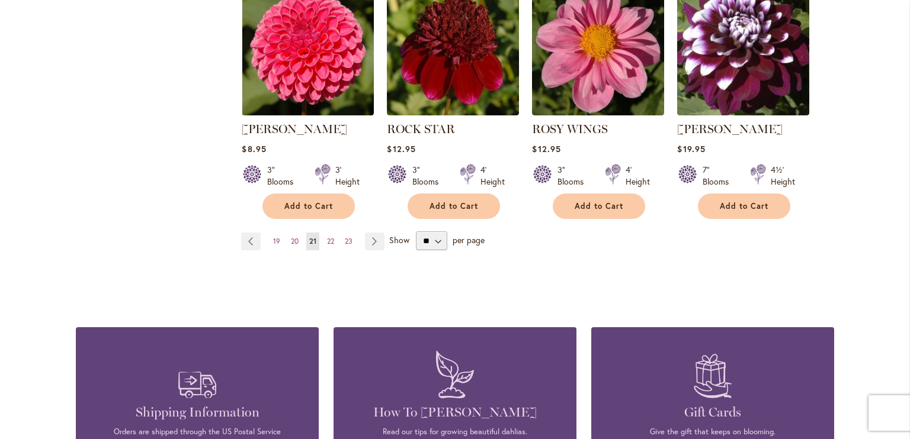
scroll to position [1098, 0]
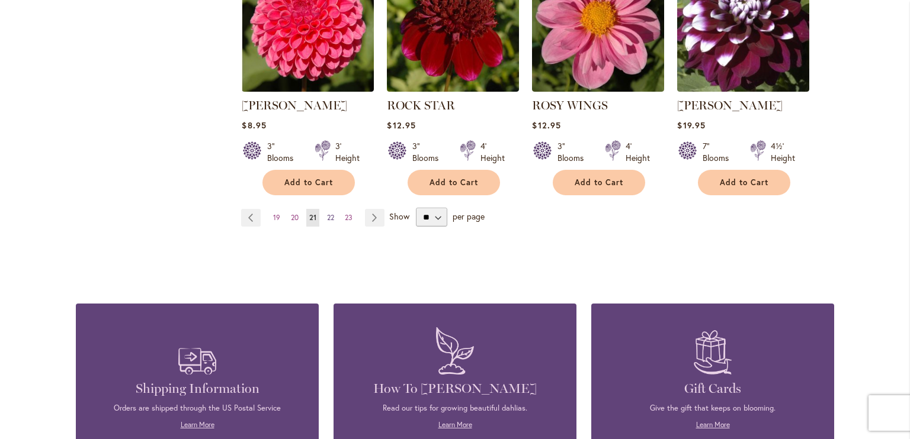
click at [327, 213] on span "22" at bounding box center [330, 217] width 7 height 9
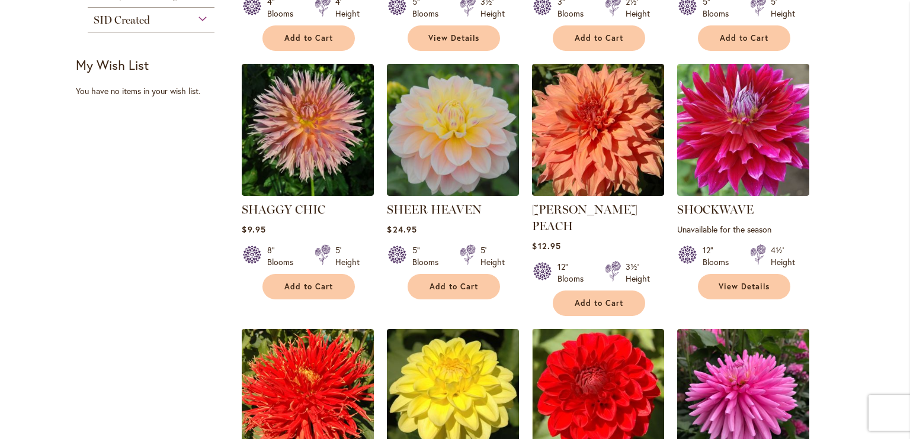
scroll to position [584, 0]
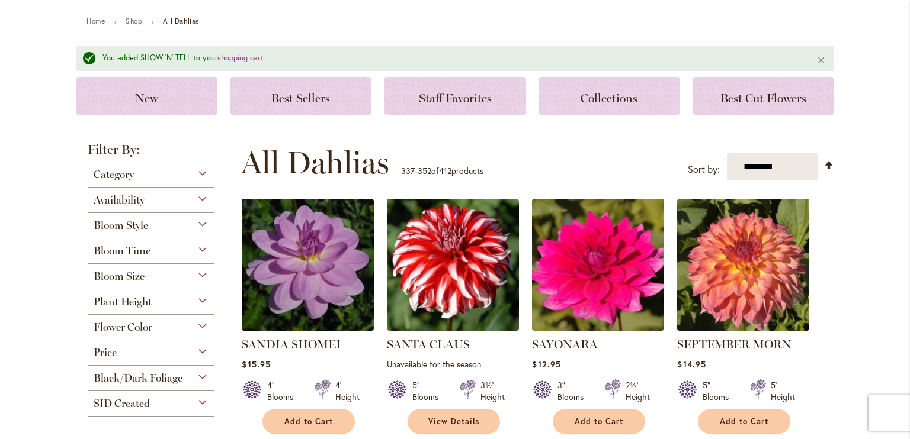
scroll to position [0, 0]
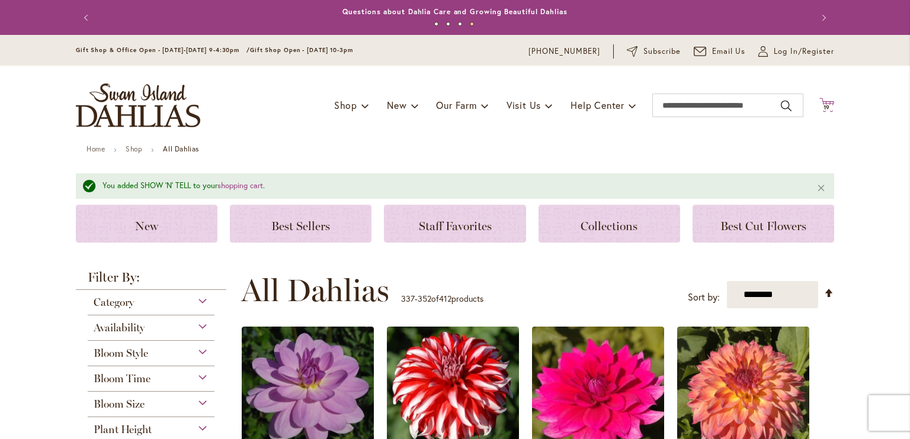
click at [823, 106] on span "19" at bounding box center [826, 108] width 7 height 8
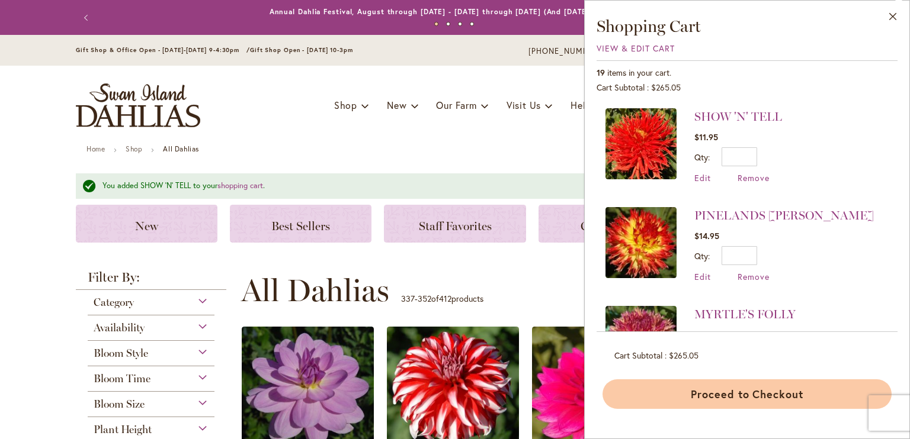
click at [767, 398] on button "Proceed to Checkout" at bounding box center [746, 395] width 289 height 30
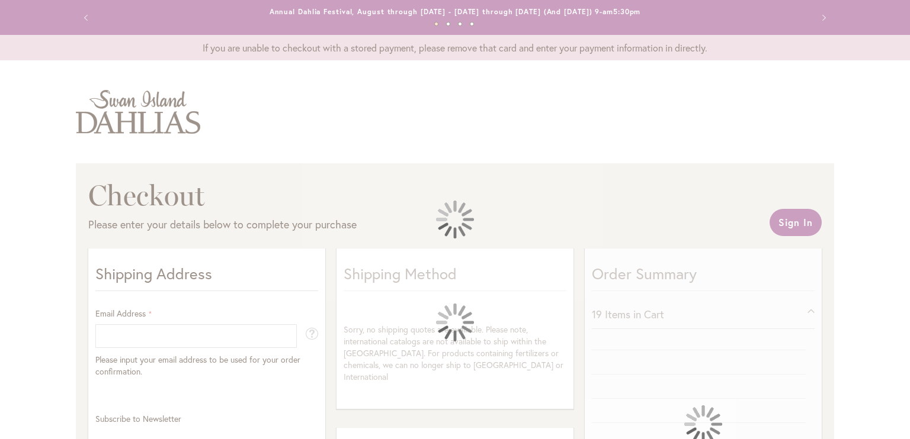
select select "**"
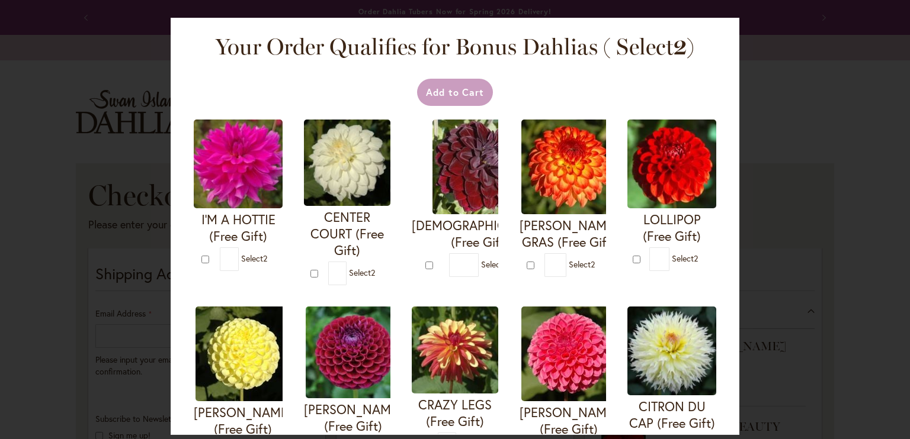
click at [59, 290] on div "Your Order Qualifies for Bonus Dahlias ( Select 2 ) Add to Cart I'M A HOTTIE (F…" at bounding box center [455, 219] width 910 height 439
click at [41, 284] on div "Your Order Qualifies for Bonus Dahlias ( Select 2 ) Add to Cart I'M A HOTTIE (F…" at bounding box center [455, 219] width 910 height 439
type input "*"
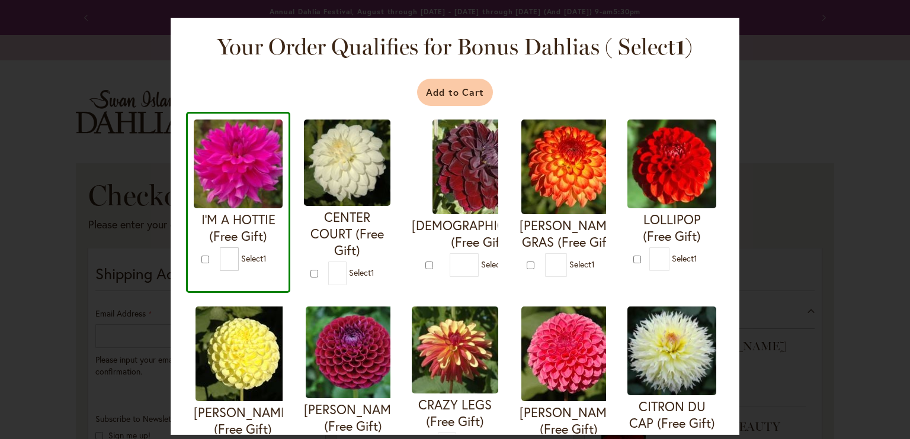
click at [462, 94] on button "Add to Cart" at bounding box center [455, 92] width 76 height 27
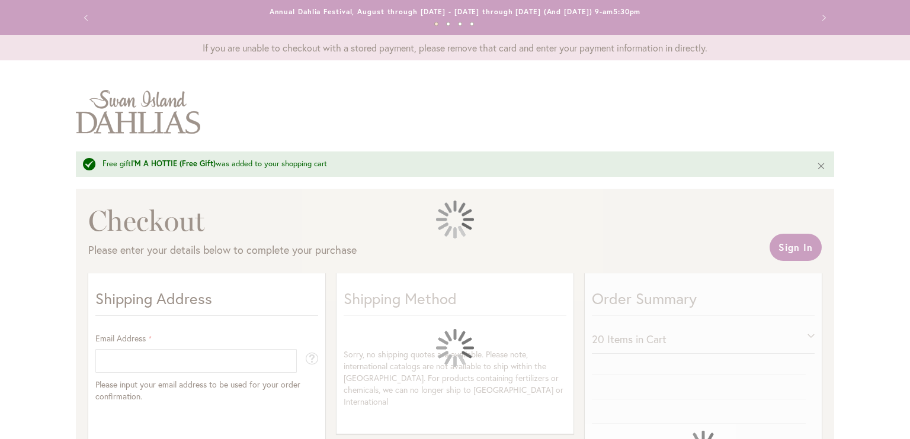
select select "**"
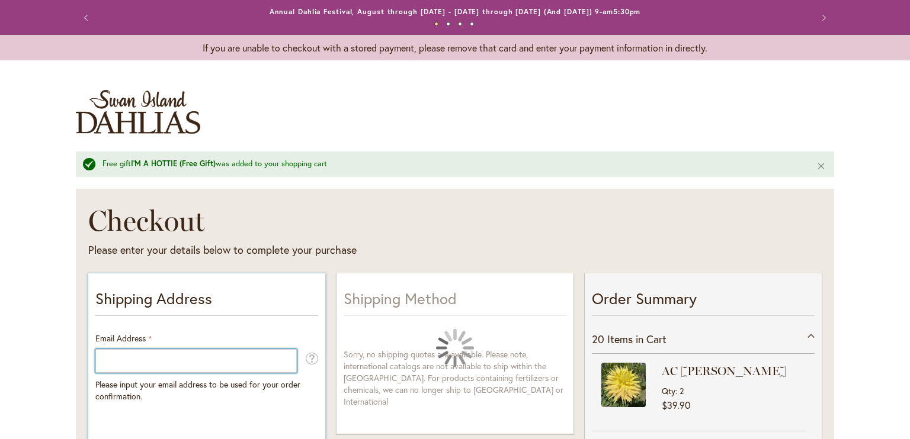
click at [131, 365] on input "Email Address" at bounding box center [195, 361] width 201 height 24
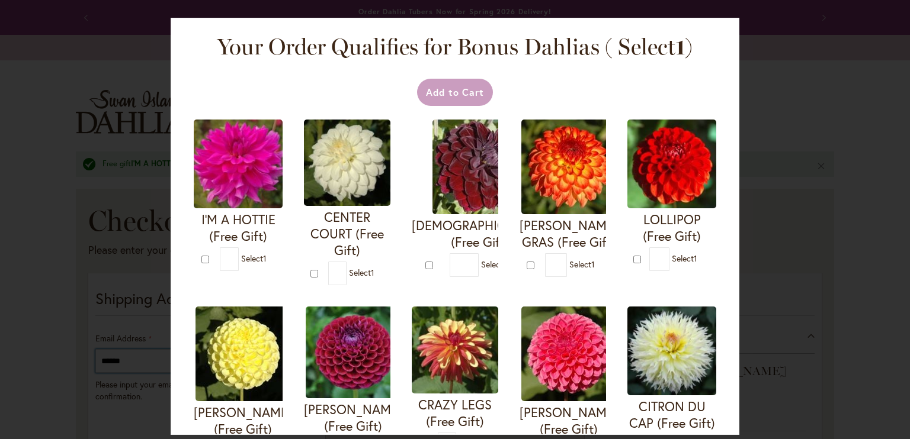
type input "******"
click at [143, 324] on div "Your Order Qualifies for Bonus Dahlias ( Select 1 ) Add to Cart I'M A HOTTIE (F…" at bounding box center [455, 219] width 910 height 439
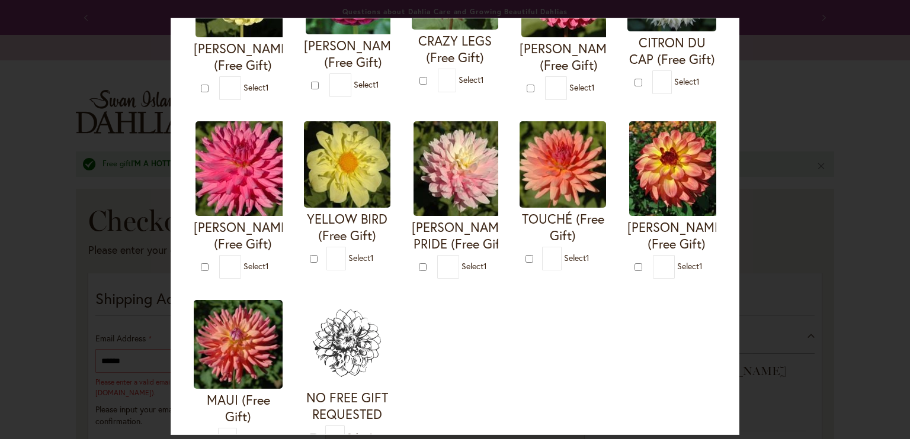
scroll to position [360, 0]
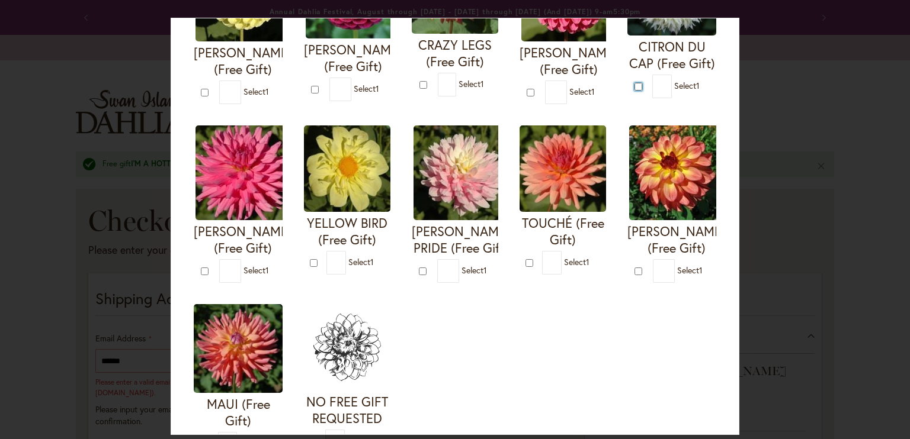
type input "*"
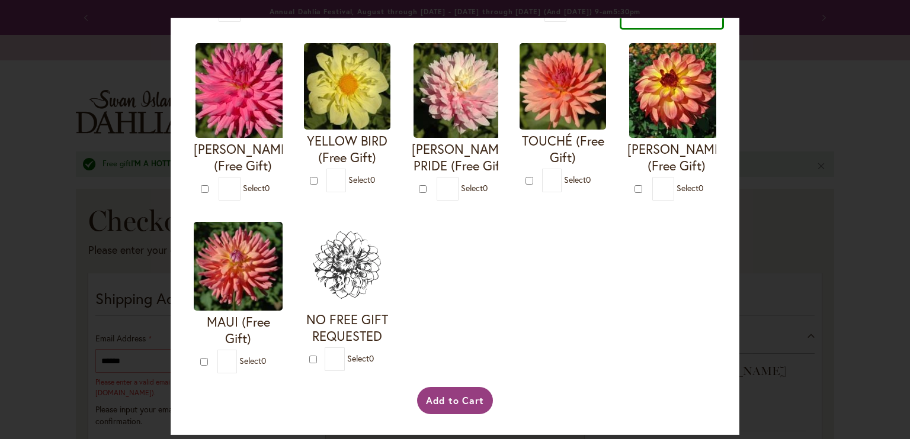
scroll to position [615, 0]
click at [459, 402] on button "Add to Cart" at bounding box center [455, 400] width 76 height 27
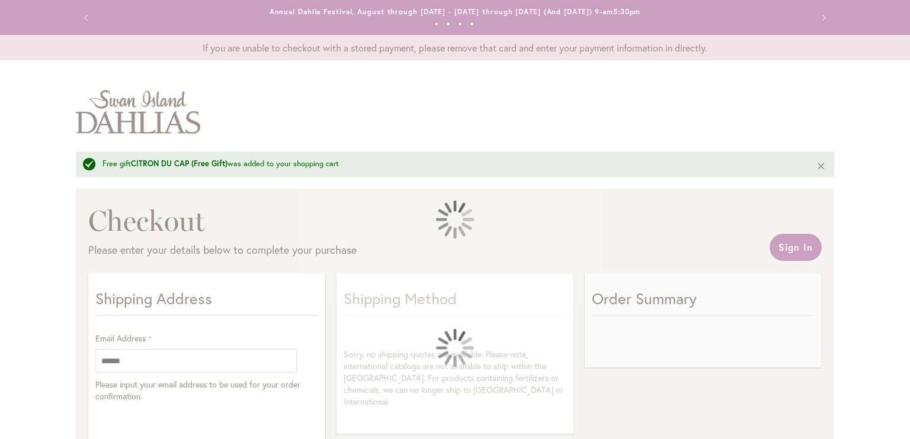
select select "**"
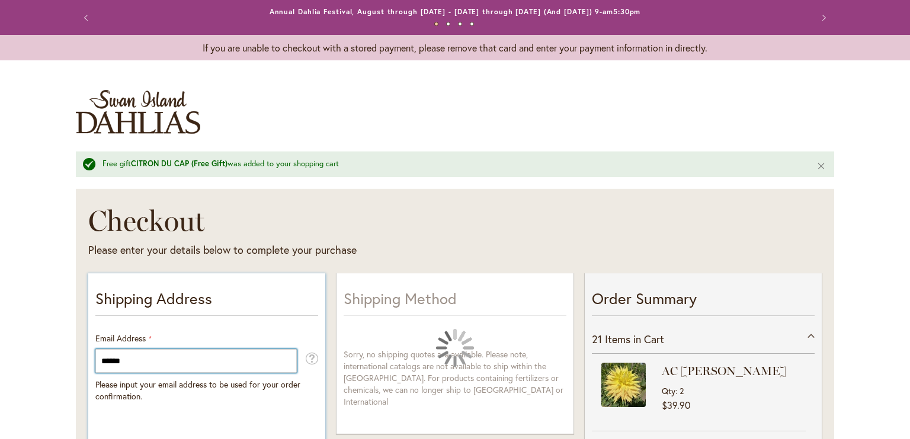
click at [144, 355] on input "******" at bounding box center [195, 361] width 201 height 24
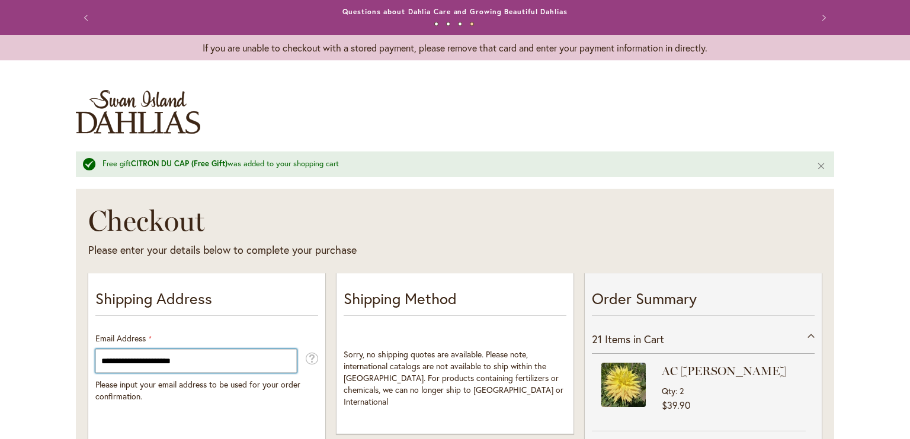
type input "**********"
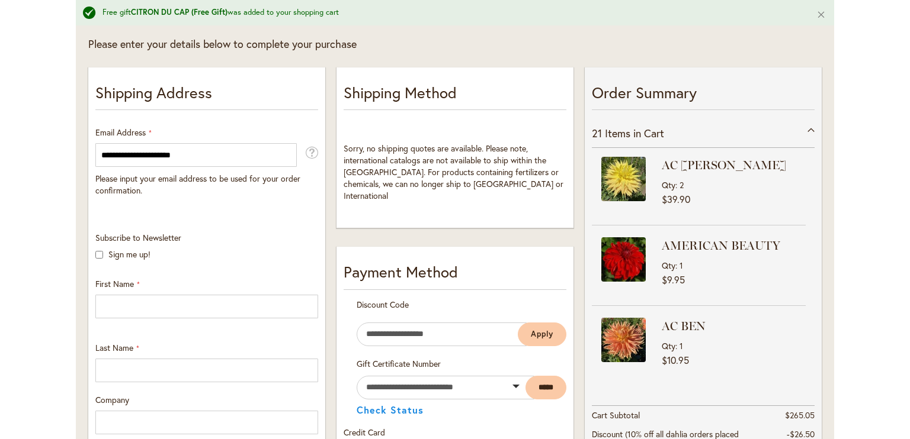
scroll to position [208, 0]
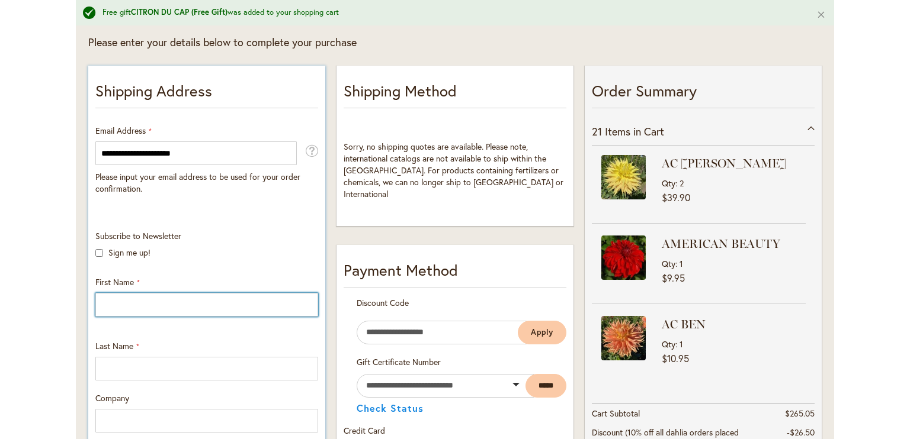
click at [116, 300] on input "First Name" at bounding box center [206, 305] width 223 height 24
type input "*******"
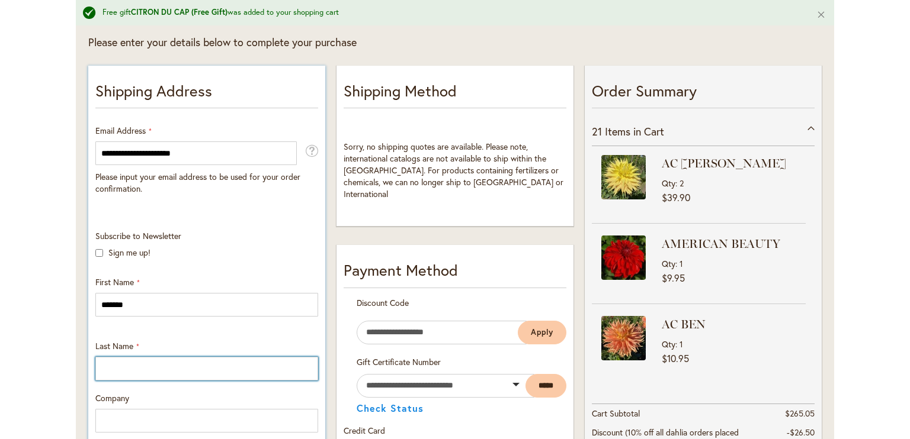
click at [107, 362] on input "Last Name" at bounding box center [206, 369] width 223 height 24
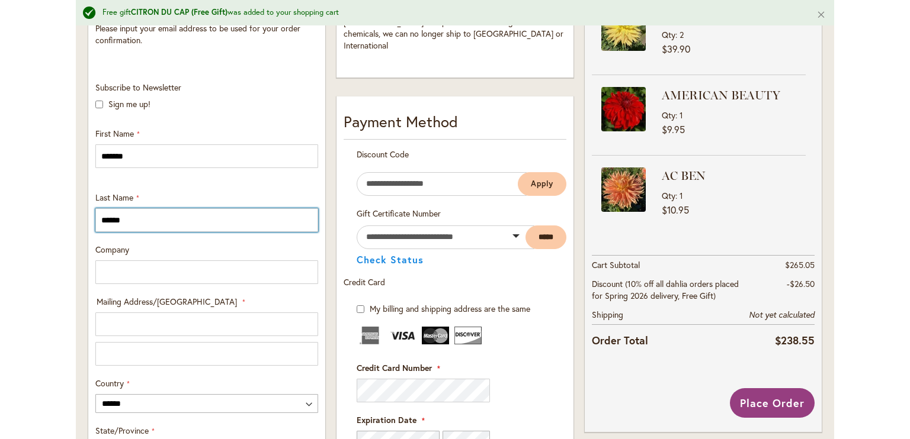
scroll to position [358, 0]
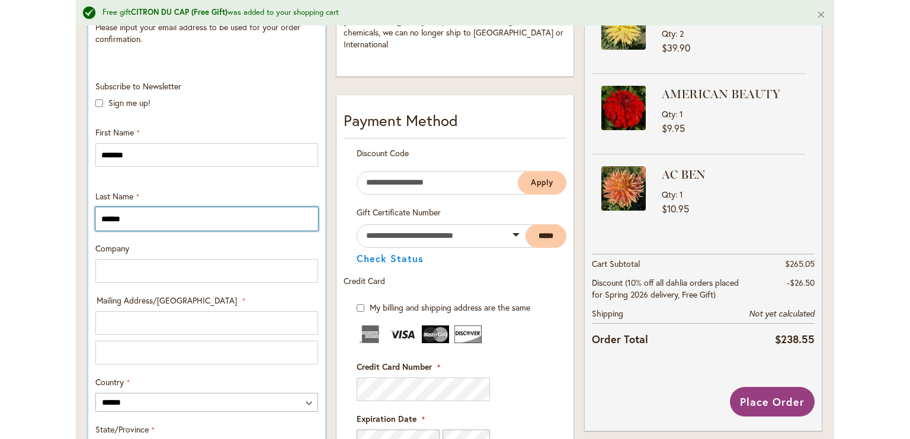
type input "******"
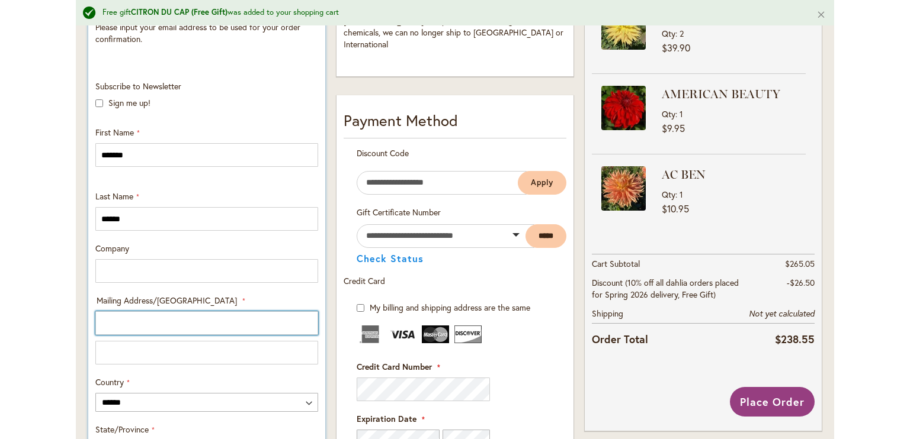
click at [131, 327] on input "Mailing Address/PO BOX: Line 1" at bounding box center [206, 323] width 223 height 24
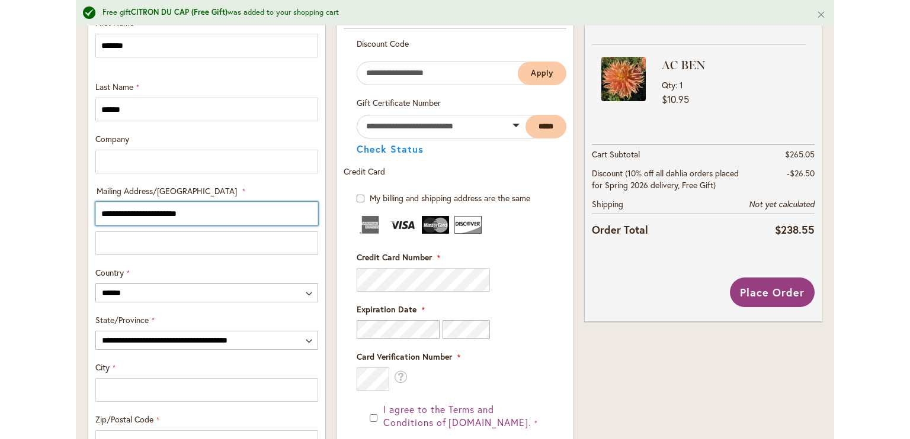
scroll to position [500, 0]
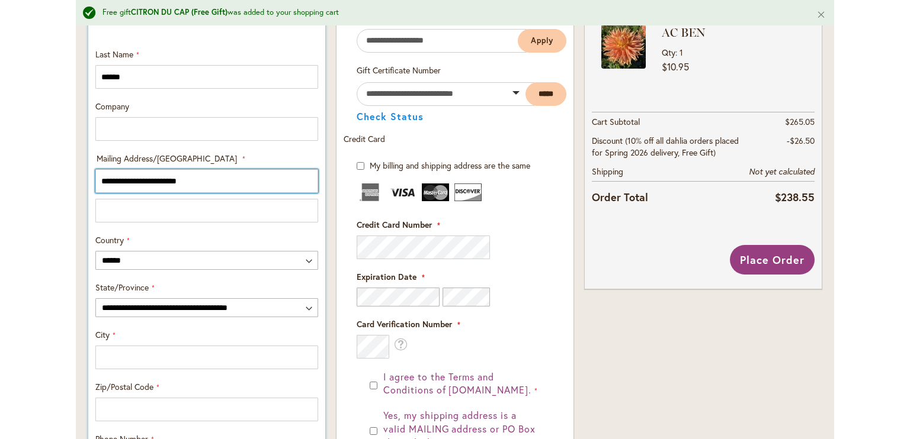
type input "**********"
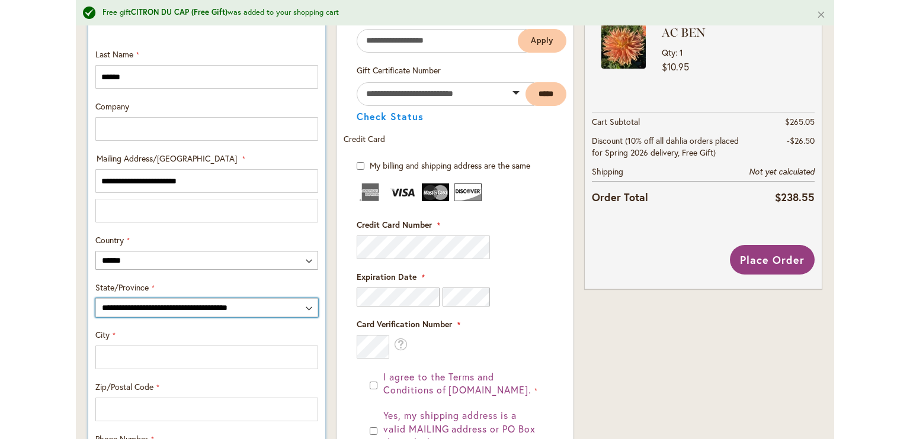
click at [301, 305] on select "**********" at bounding box center [206, 307] width 223 height 19
click at [306, 299] on select "**********" at bounding box center [206, 307] width 223 height 19
click at [306, 304] on select "**********" at bounding box center [206, 308] width 223 height 19
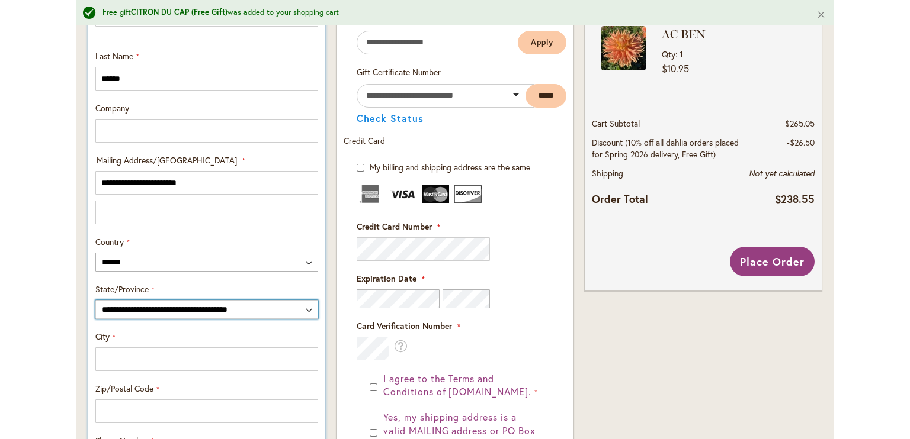
click at [304, 310] on select "**********" at bounding box center [206, 309] width 223 height 19
select select "**"
click at [95, 300] on select "**********" at bounding box center [206, 309] width 223 height 19
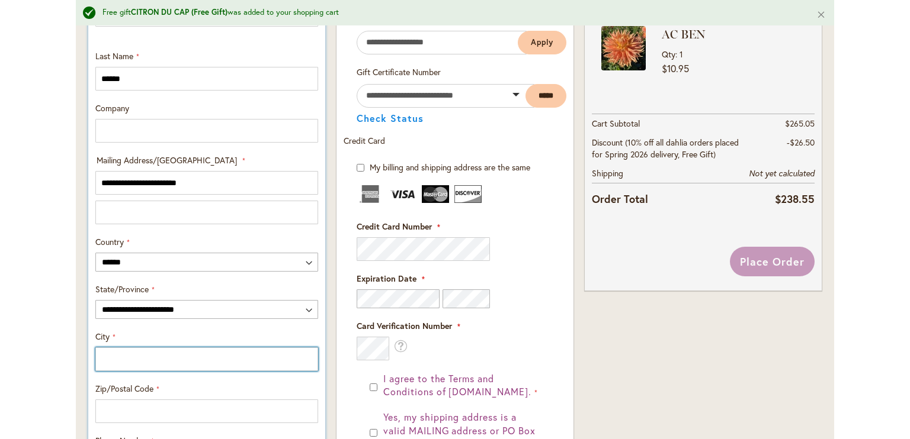
click at [159, 360] on input "City" at bounding box center [206, 360] width 223 height 24
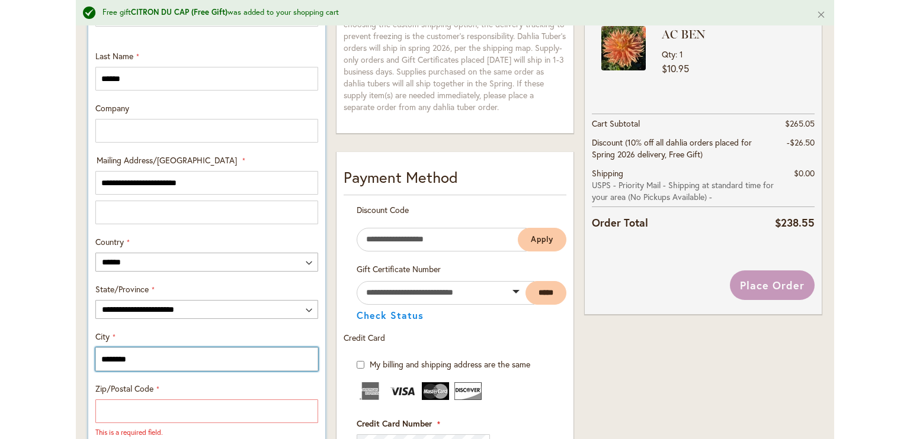
type input "********"
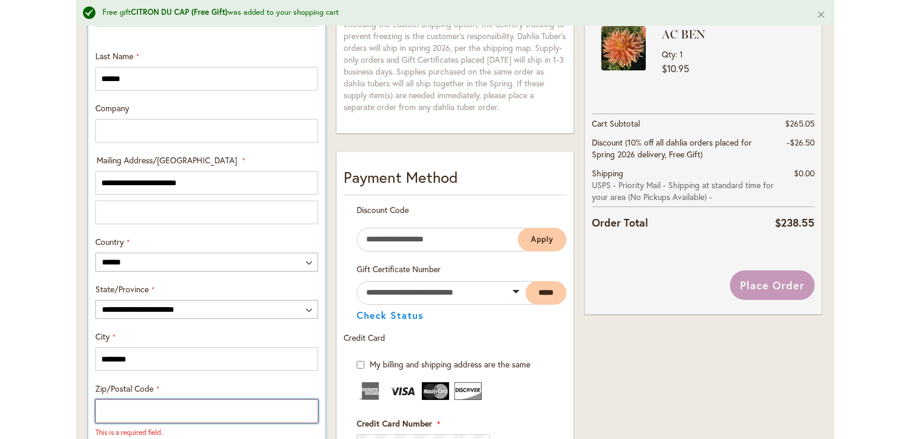
click at [151, 401] on input "Zip/Postal Code" at bounding box center [206, 412] width 223 height 24
click at [147, 412] on input "Zip/Postal Code" at bounding box center [206, 412] width 223 height 24
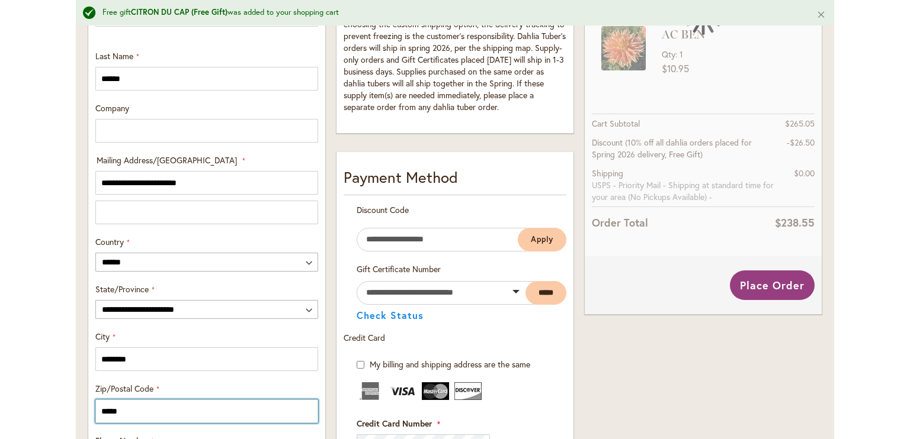
type input "*****"
drag, startPoint x: 897, startPoint y: 206, endPoint x: 904, endPoint y: 207, distance: 7.2
click at [902, 207] on body "Skip to Accessibility Information The store will not work correctly in the case…" at bounding box center [455, 219] width 910 height 439
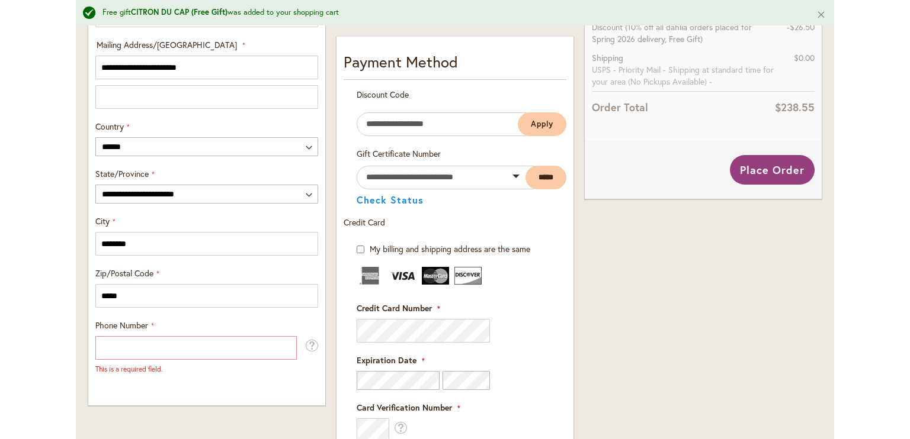
scroll to position [615, 0]
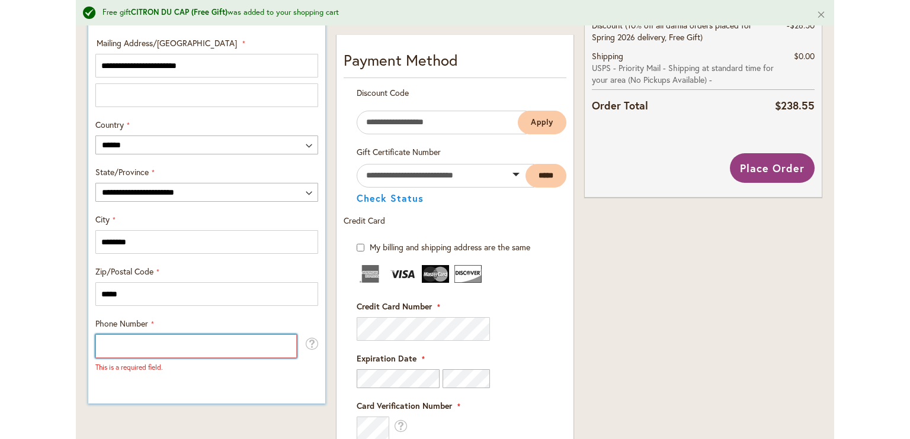
click at [140, 346] on input "Phone Number" at bounding box center [195, 347] width 201 height 24
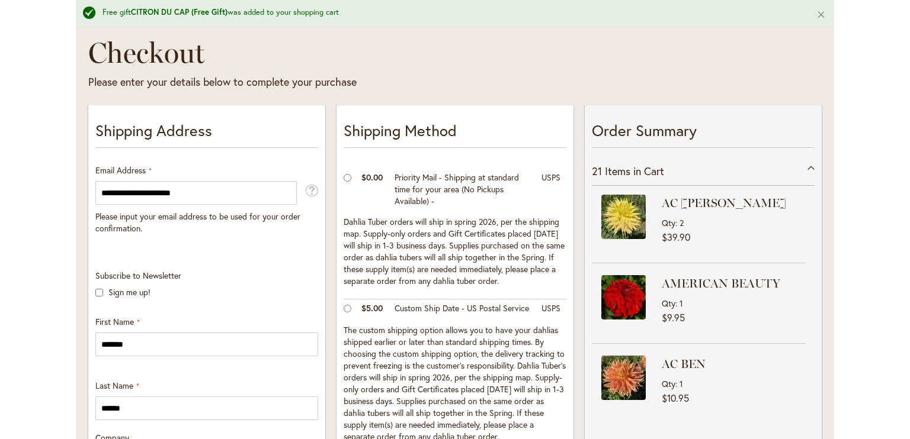
scroll to position [186, 0]
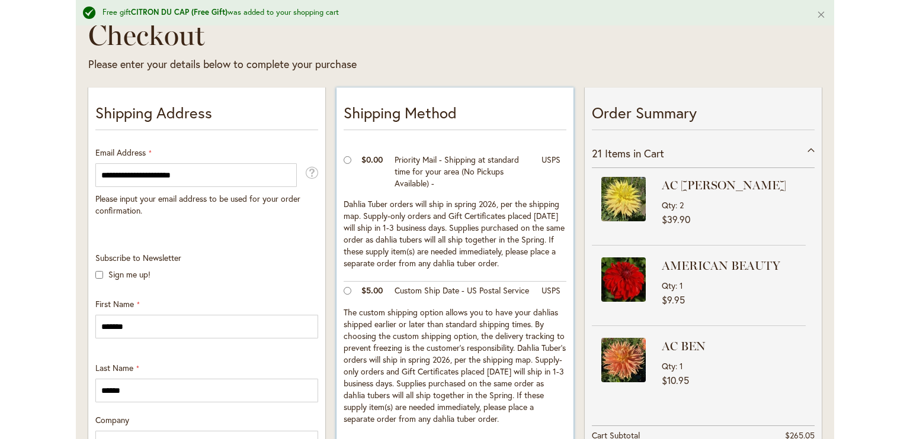
type input "**********"
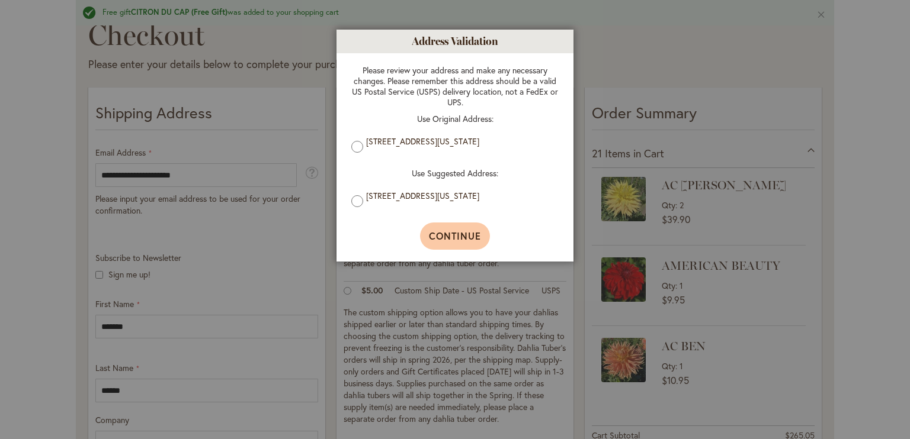
click at [464, 239] on span "Continue" at bounding box center [455, 236] width 53 height 12
click at [459, 239] on span "Continue" at bounding box center [455, 236] width 53 height 12
type input "**********"
type input "********"
type input "**********"
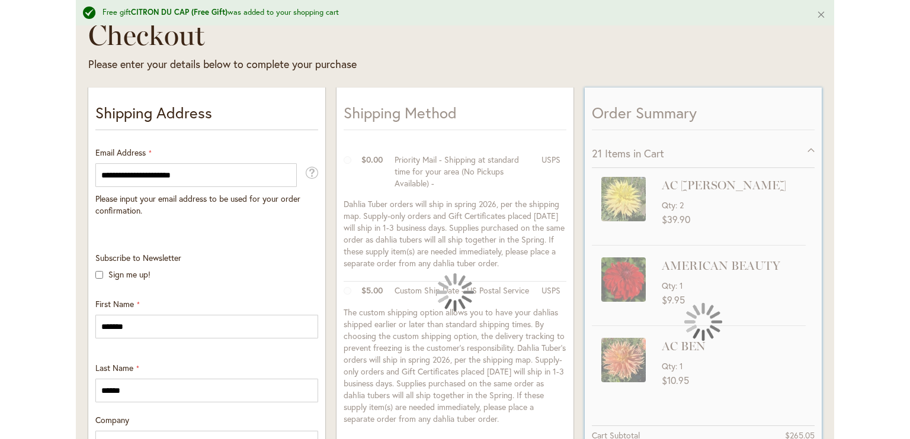
click at [744, 161] on div at bounding box center [702, 322] width 237 height 469
drag, startPoint x: 764, startPoint y: 161, endPoint x: 839, endPoint y: 150, distance: 76.0
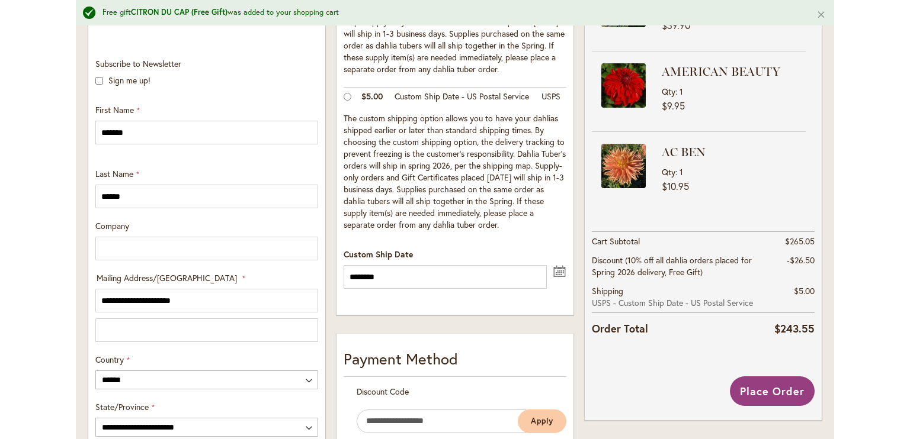
scroll to position [382, 0]
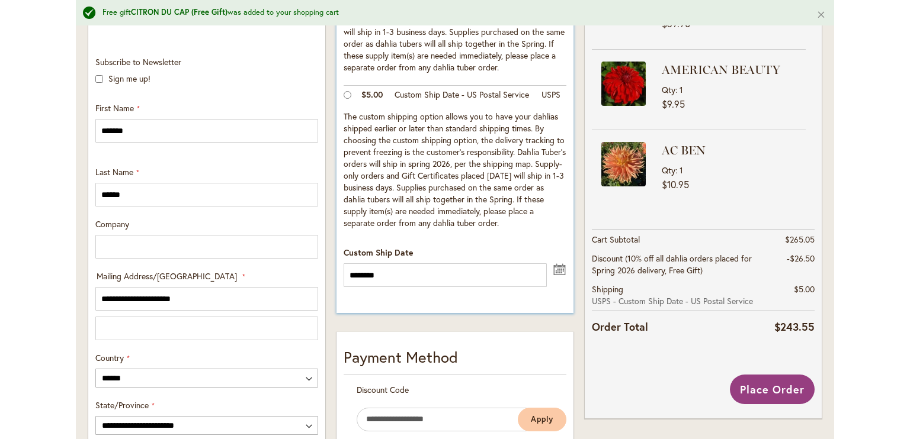
click at [557, 276] on button "undefined" at bounding box center [559, 268] width 14 height 15
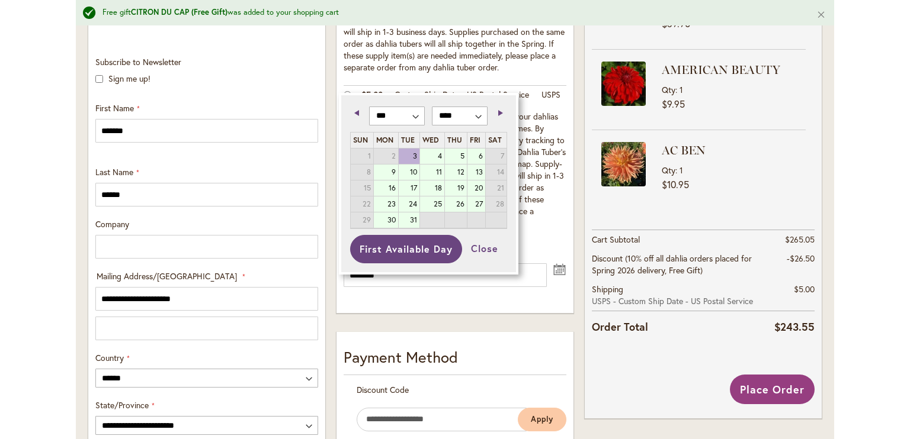
click at [499, 110] on span "Next" at bounding box center [500, 113] width 5 height 6
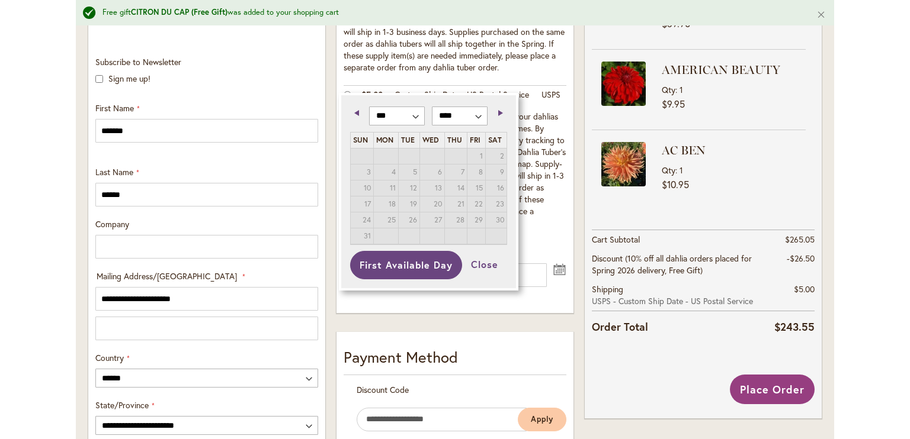
click at [367, 189] on span "10" at bounding box center [362, 188] width 22 height 15
click at [391, 187] on span "11" at bounding box center [386, 188] width 25 height 15
click at [414, 131] on div "Previous Next *** *** *** *** *** *** *** *** *** *** *** *** **** ****" at bounding box center [428, 118] width 156 height 28
click at [356, 111] on span "Previous" at bounding box center [356, 113] width 5 height 6
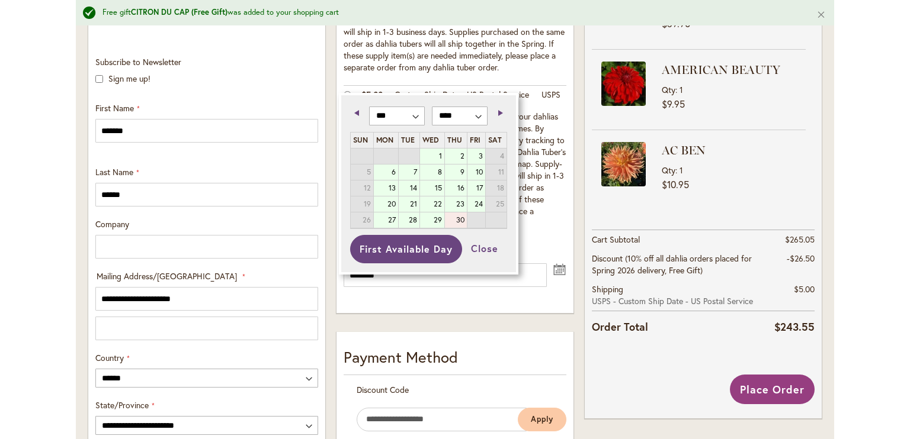
click at [459, 217] on link "30" at bounding box center [456, 220] width 22 height 15
type input "*********"
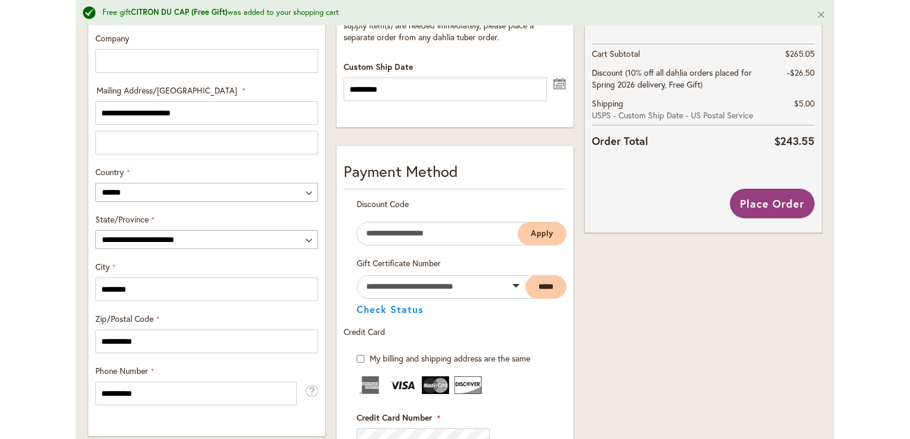
scroll to position [613, 0]
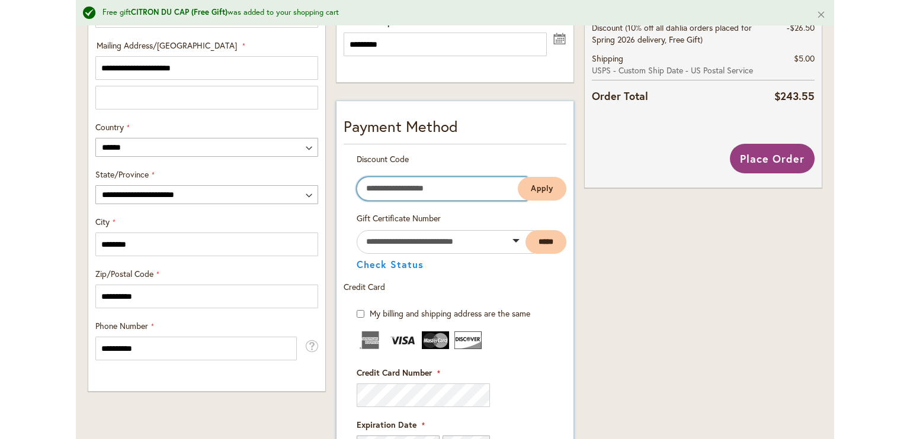
click at [452, 197] on input "Enter discount code" at bounding box center [441, 189] width 170 height 24
click at [361, 349] on img at bounding box center [369, 341] width 27 height 18
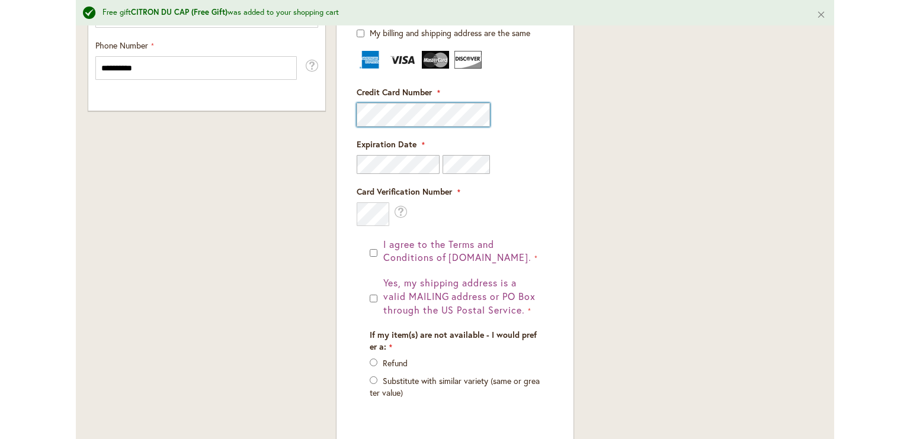
scroll to position [895, 0]
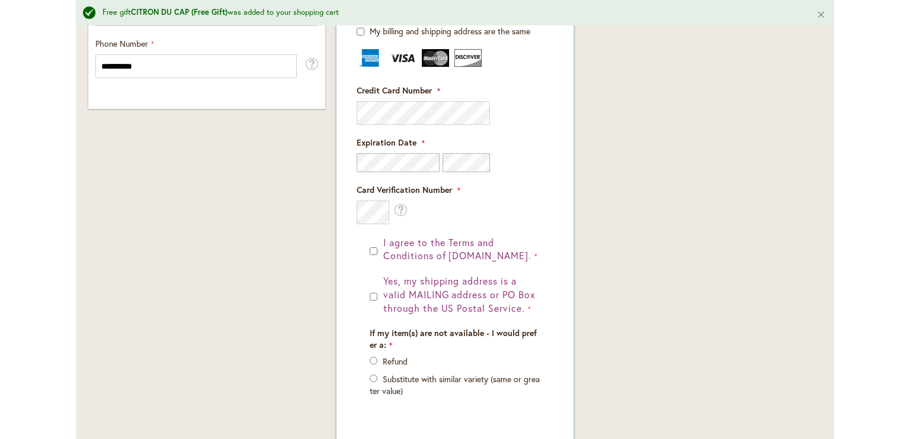
click at [349, 326] on form "My billing and shipping address are the same Billing Address First Name Last Na…" at bounding box center [454, 234] width 223 height 419
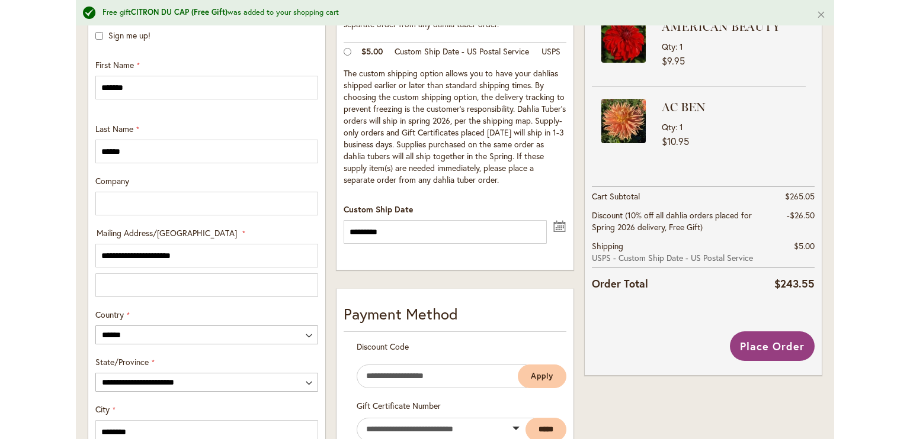
scroll to position [477, 0]
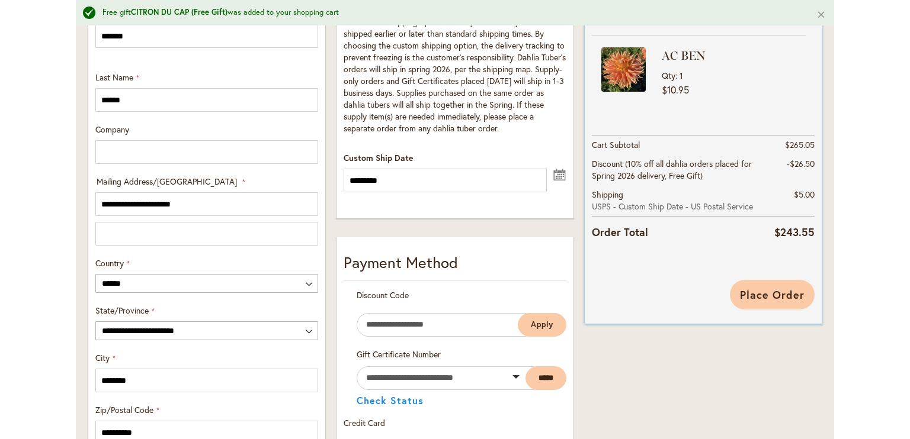
click at [776, 294] on span "Place Order" at bounding box center [772, 295] width 65 height 14
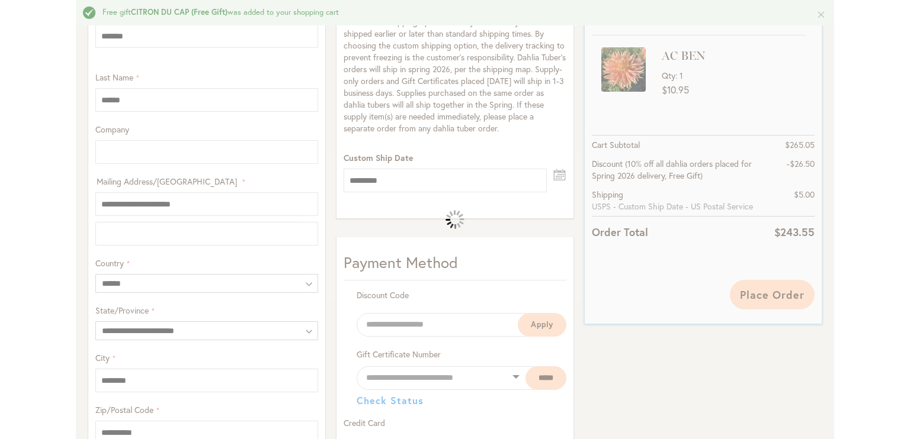
click at [776, 294] on div "Please wait..." at bounding box center [455, 219] width 910 height 439
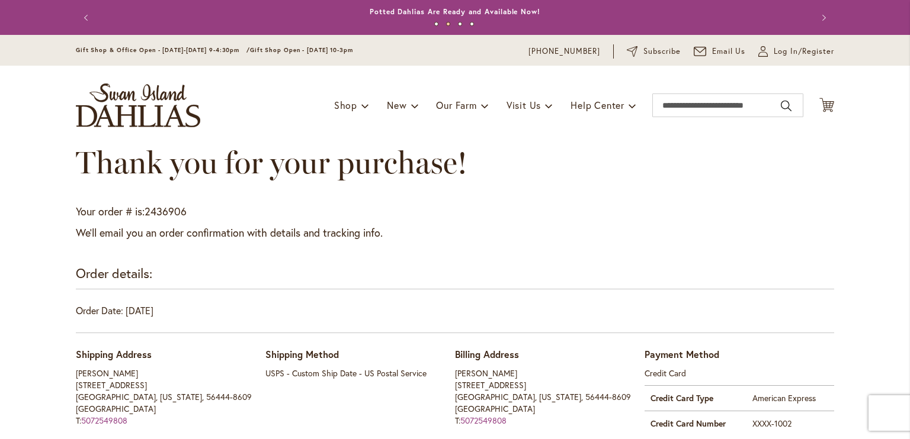
click at [488, 373] on address "[PERSON_NAME] [STREET_ADDRESS] [GEOGRAPHIC_DATA], [US_STATE], 56444-8609 [GEOGR…" at bounding box center [549, 397] width 189 height 59
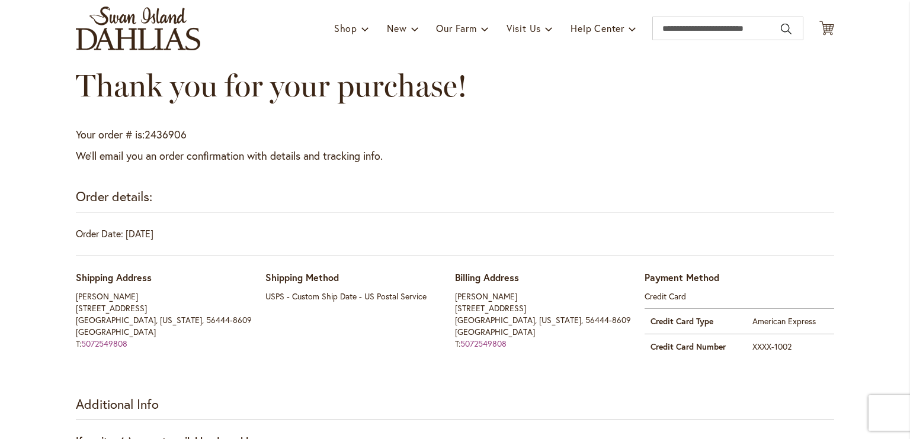
scroll to position [95, 0]
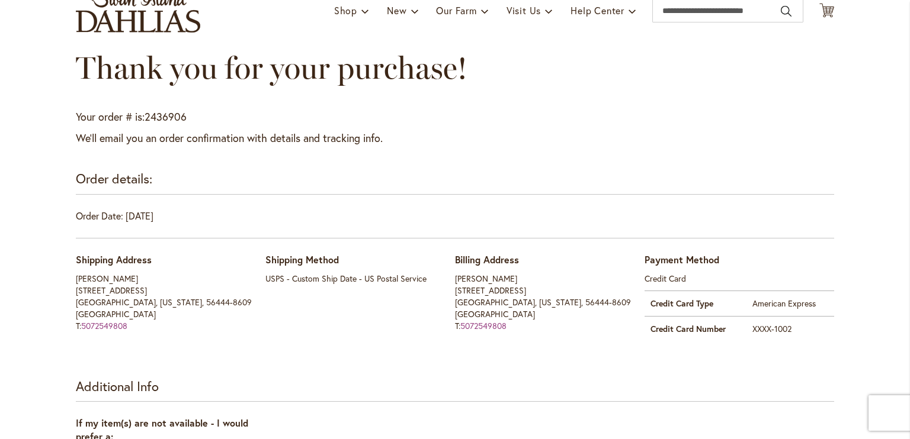
drag, startPoint x: 245, startPoint y: 76, endPoint x: 261, endPoint y: 62, distance: 21.0
click at [256, 67] on span "Thank you for your purchase!" at bounding box center [271, 67] width 391 height 37
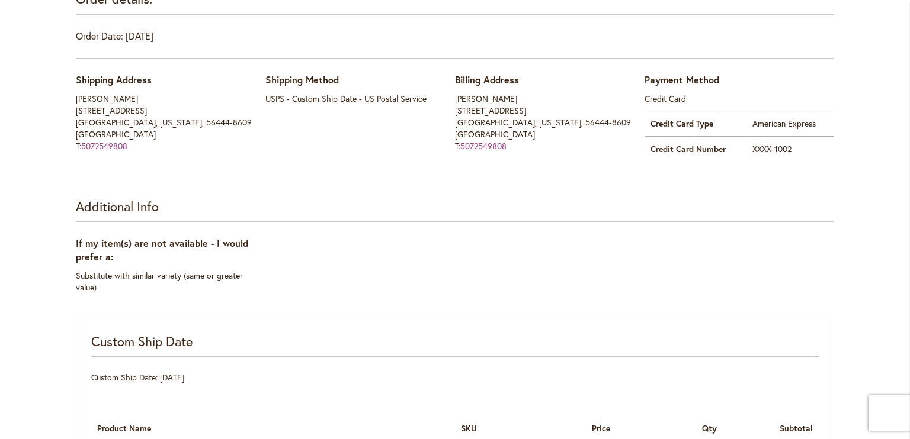
scroll to position [0, 0]
